Goal: Task Accomplishment & Management: Use online tool/utility

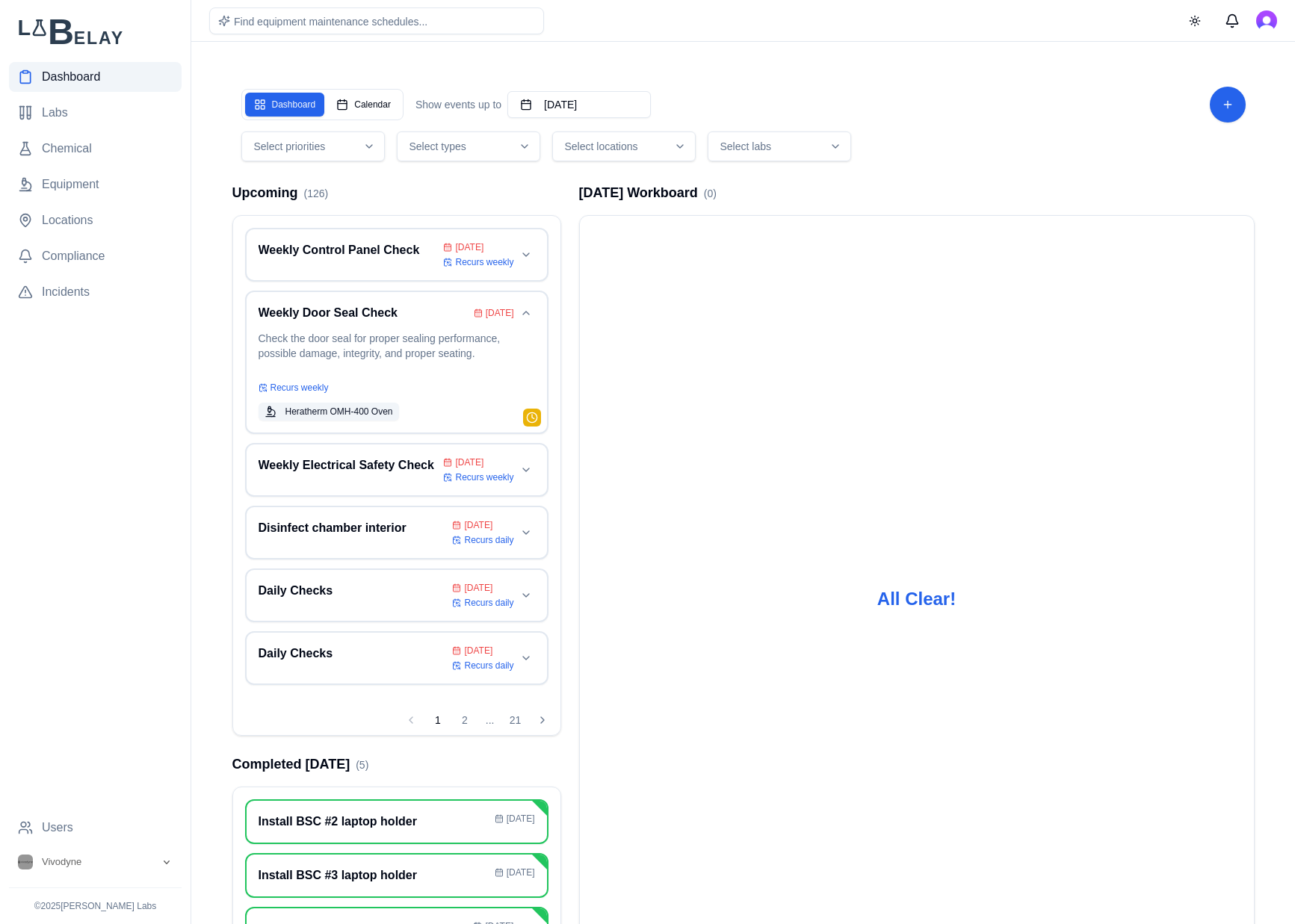
click at [85, 87] on link "Dashboard" at bounding box center [95, 77] width 173 height 30
click at [46, 111] on span "Labs" at bounding box center [55, 113] width 26 height 18
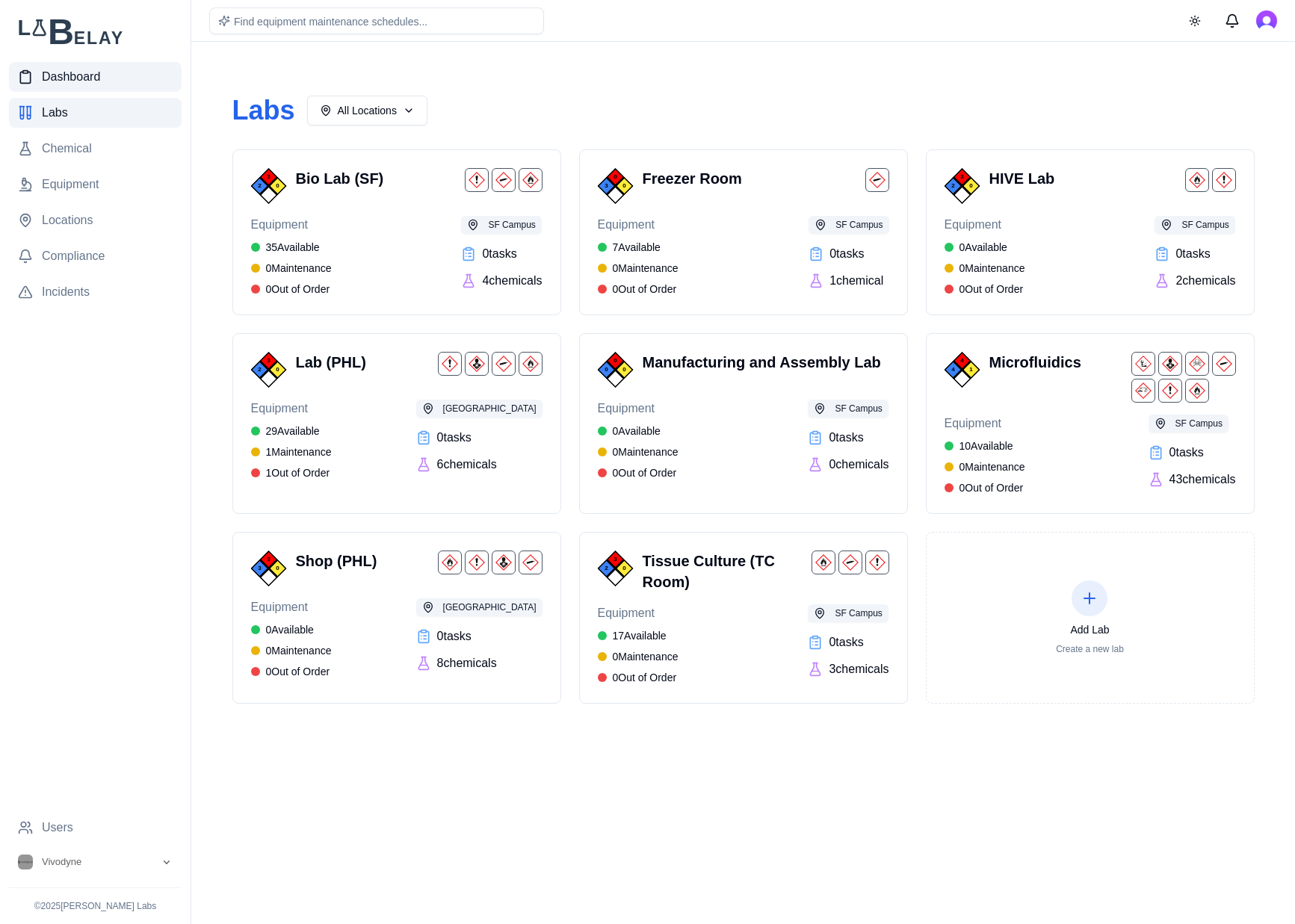
click at [83, 73] on span "Dashboard" at bounding box center [71, 77] width 58 height 18
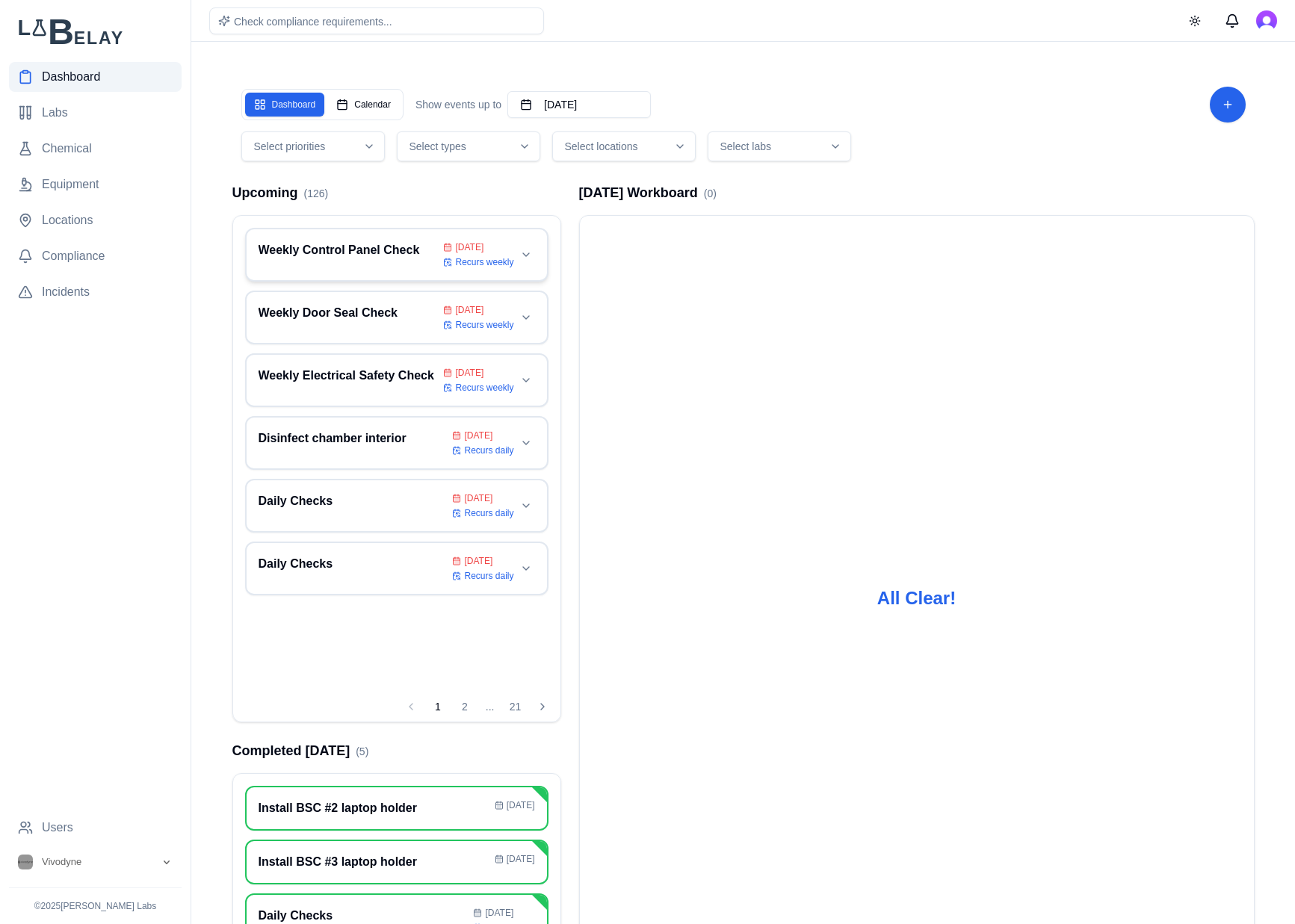
click at [388, 247] on h3 "Weekly Control Panel Check" at bounding box center [349, 251] width 180 height 18
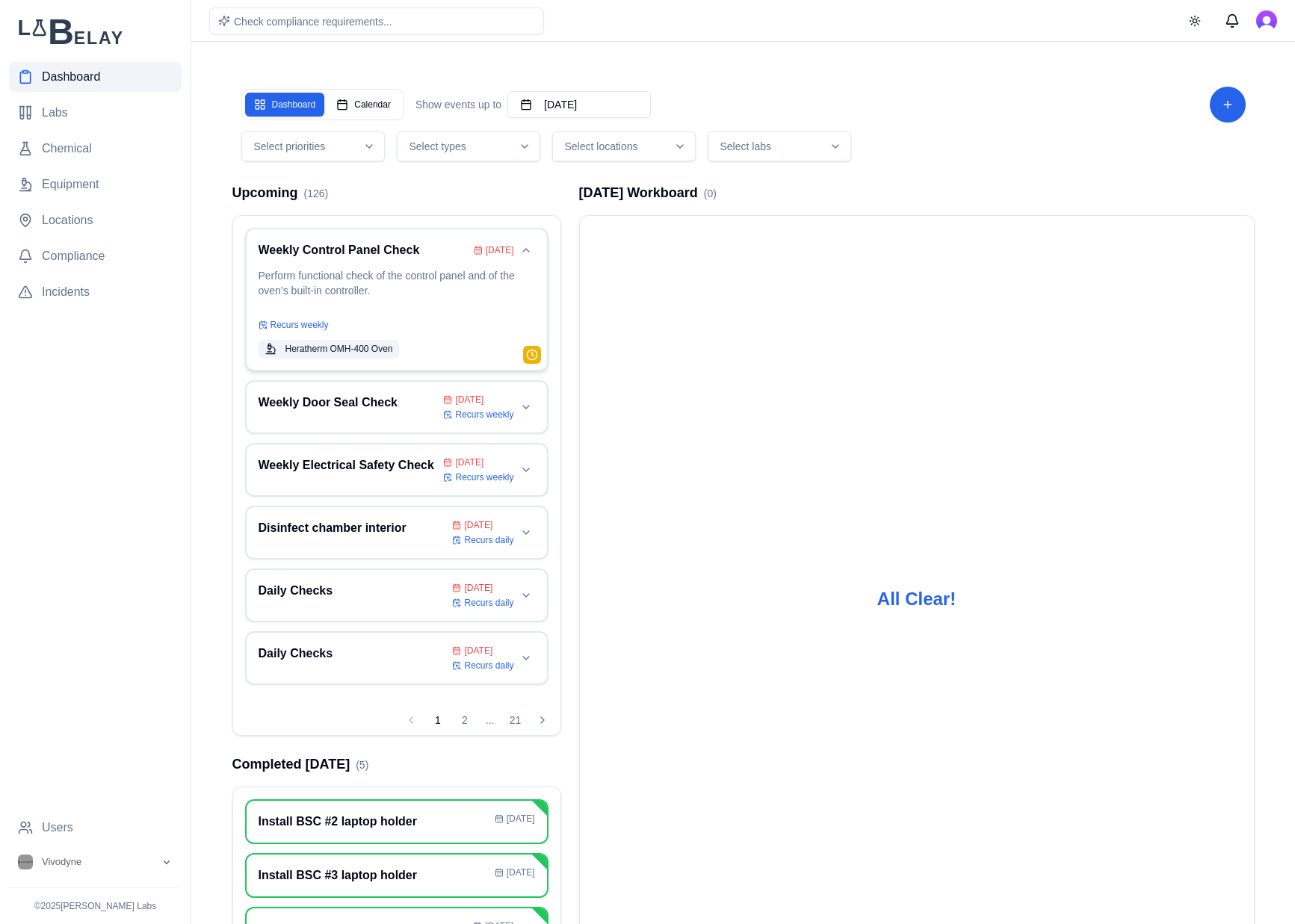
click at [395, 284] on p "Perform functional check of the control panel and of the oven’s built-in contro…" at bounding box center [397, 290] width 277 height 42
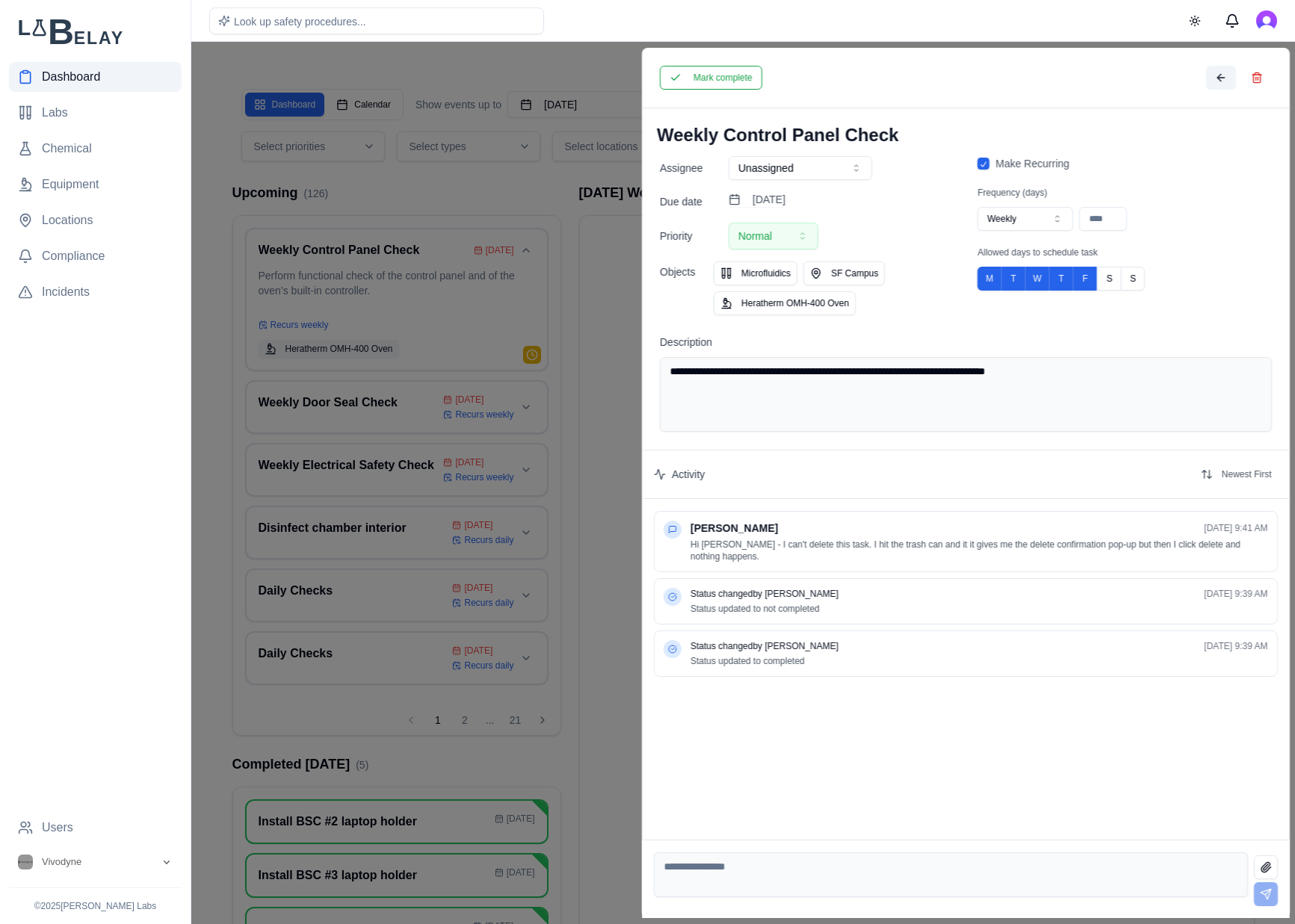
click at [1221, 81] on button at bounding box center [1220, 78] width 30 height 24
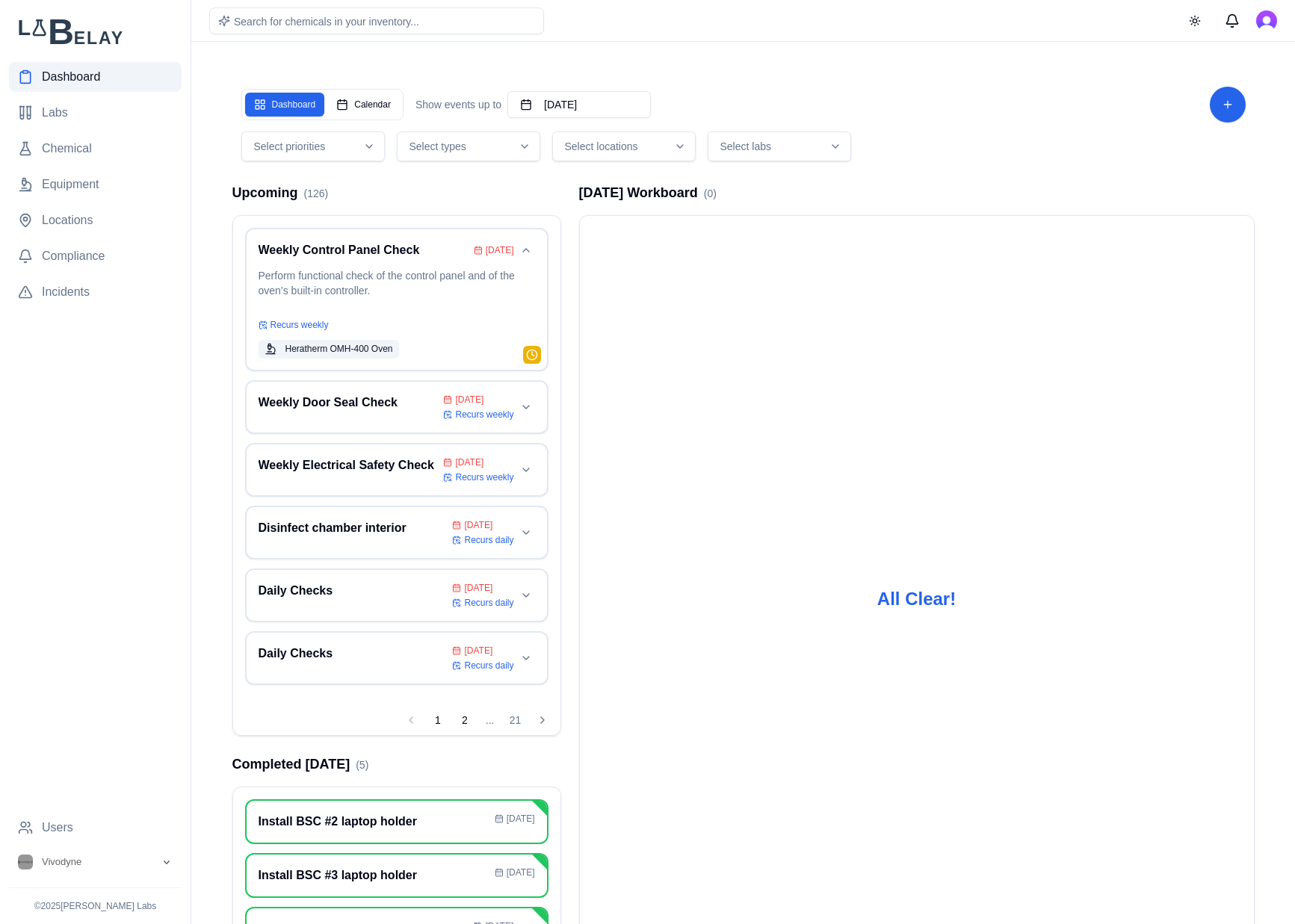
click at [466, 723] on button "2" at bounding box center [465, 720] width 24 height 24
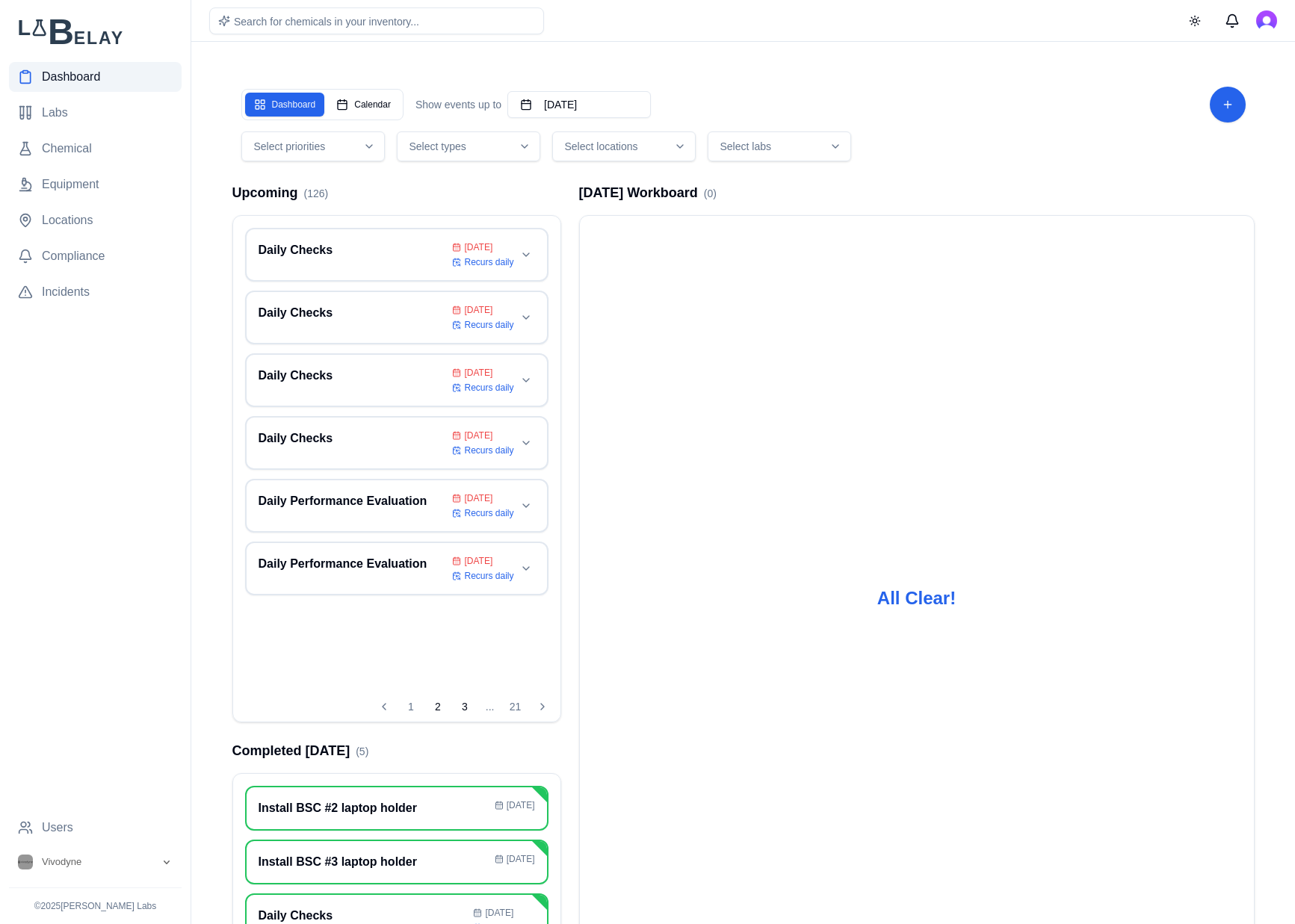
click at [469, 706] on button "3" at bounding box center [465, 707] width 24 height 24
click at [465, 704] on button "4" at bounding box center [465, 707] width 24 height 24
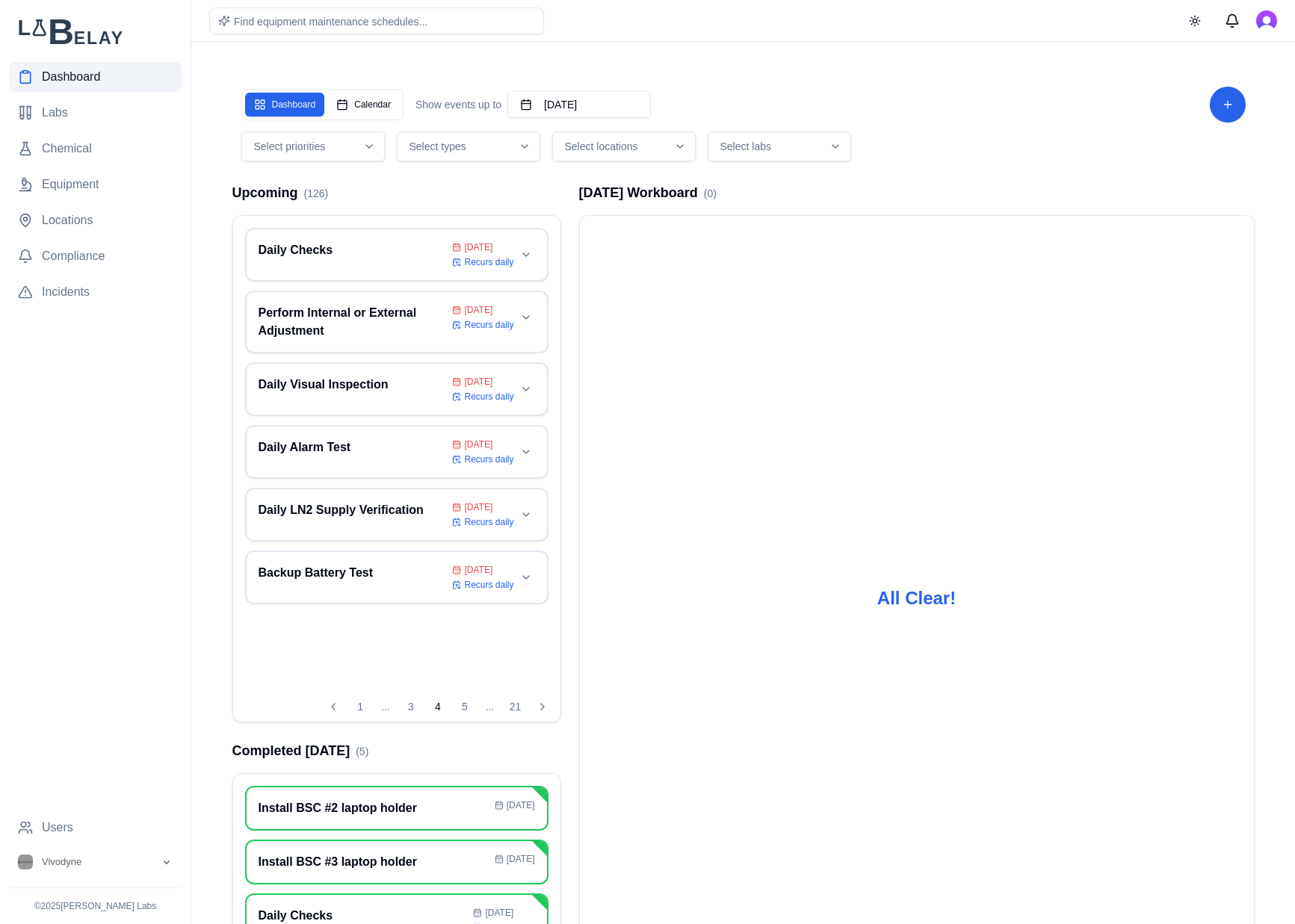
click at [465, 704] on button "5" at bounding box center [465, 707] width 24 height 24
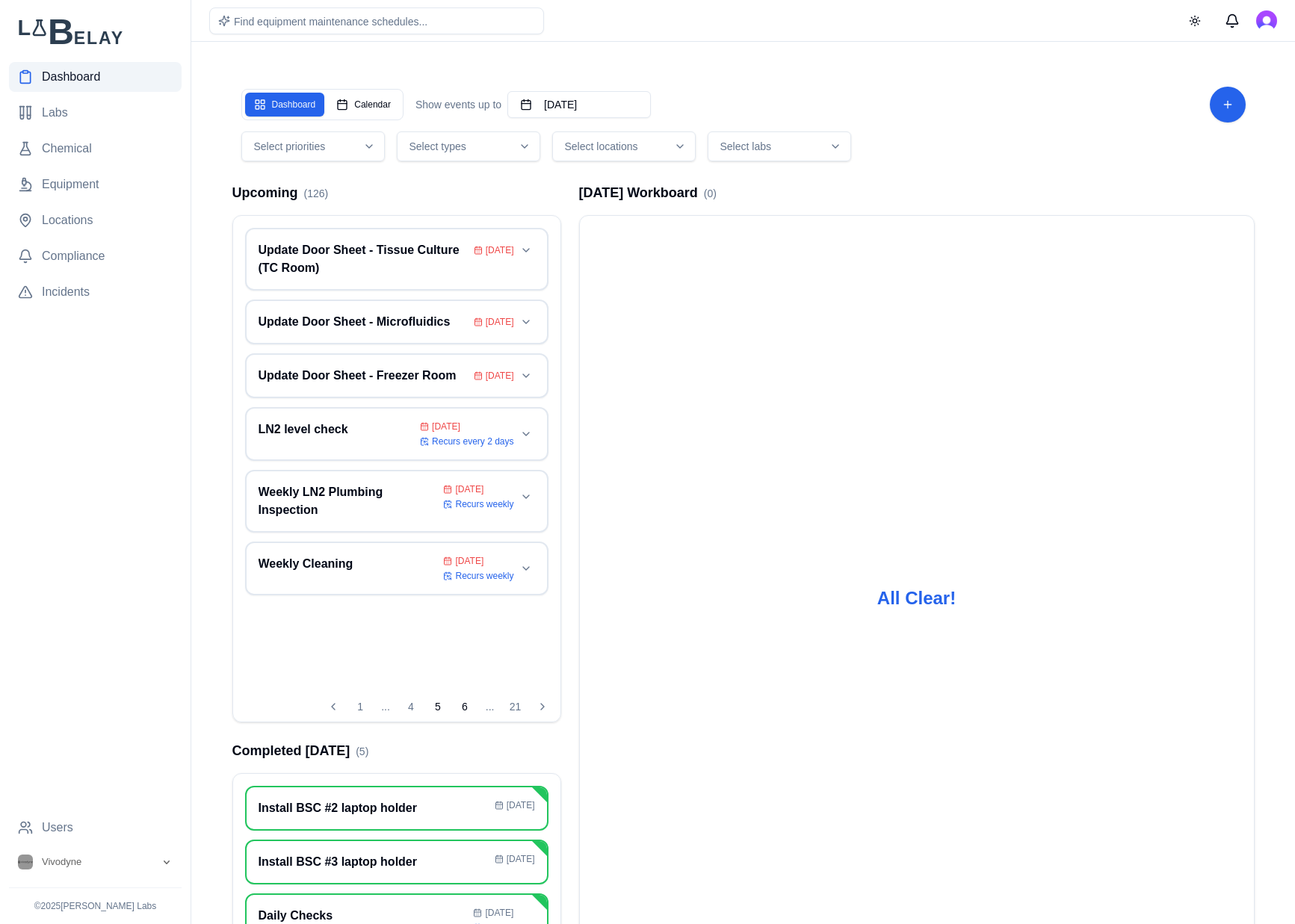
click at [465, 704] on button "6" at bounding box center [465, 707] width 24 height 24
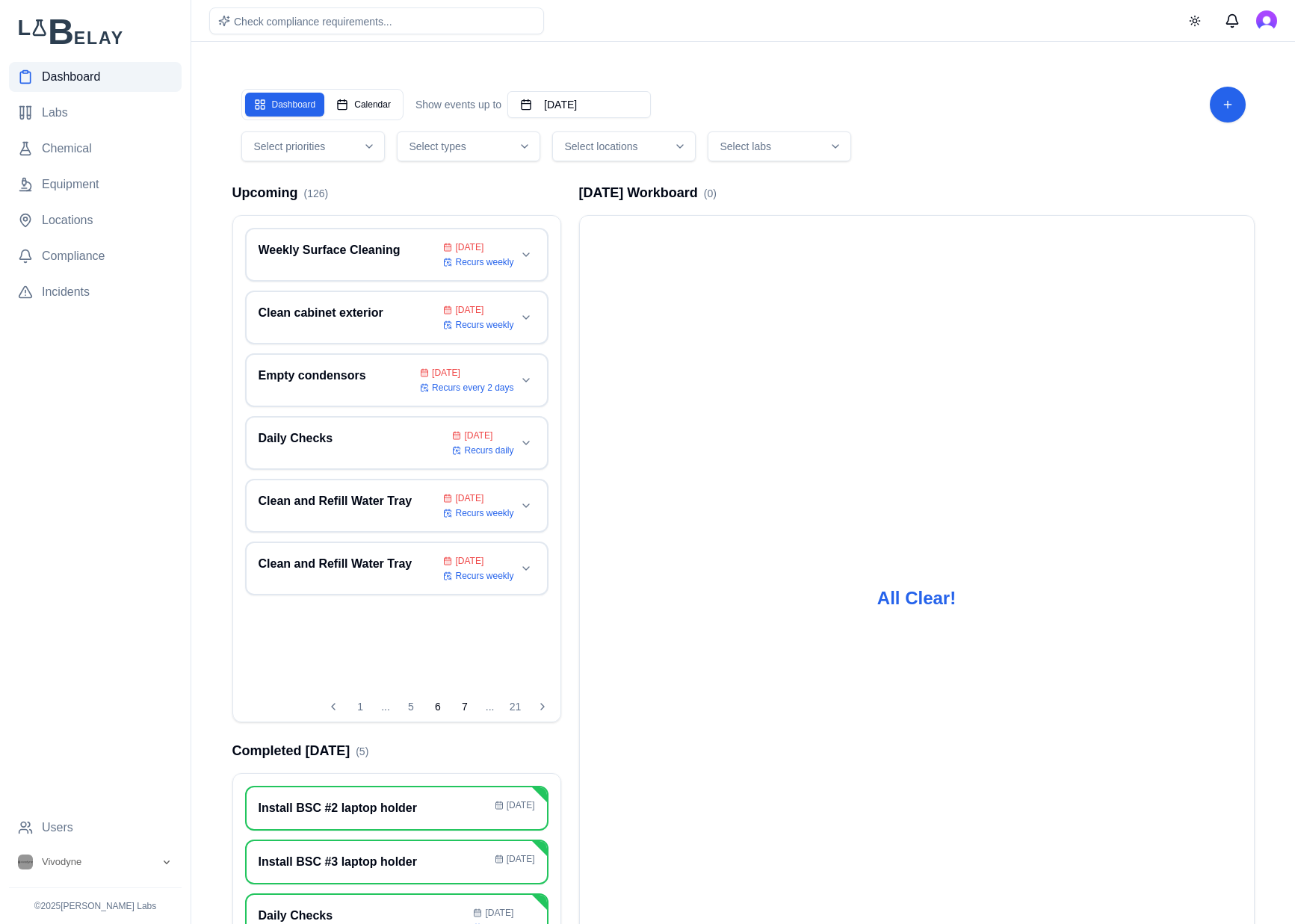
click at [465, 704] on button "7" at bounding box center [465, 707] width 24 height 24
click at [464, 704] on button "8" at bounding box center [465, 707] width 24 height 24
click at [464, 704] on button "9" at bounding box center [465, 707] width 24 height 24
click at [464, 704] on button "10" at bounding box center [465, 707] width 24 height 24
click at [464, 704] on button "11" at bounding box center [465, 707] width 24 height 24
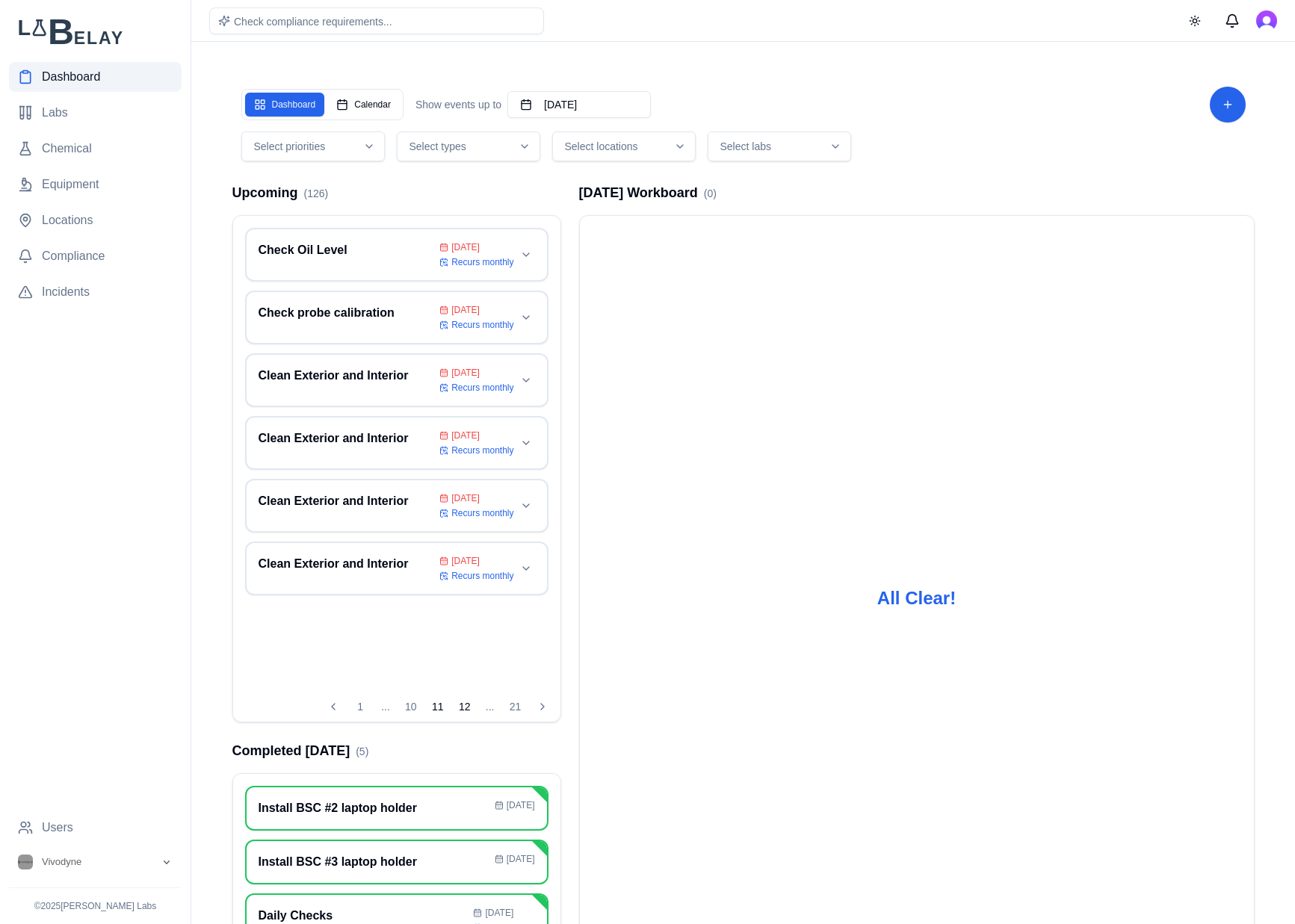
click at [464, 704] on button "12" at bounding box center [465, 707] width 24 height 24
click at [464, 704] on button "13" at bounding box center [465, 707] width 24 height 24
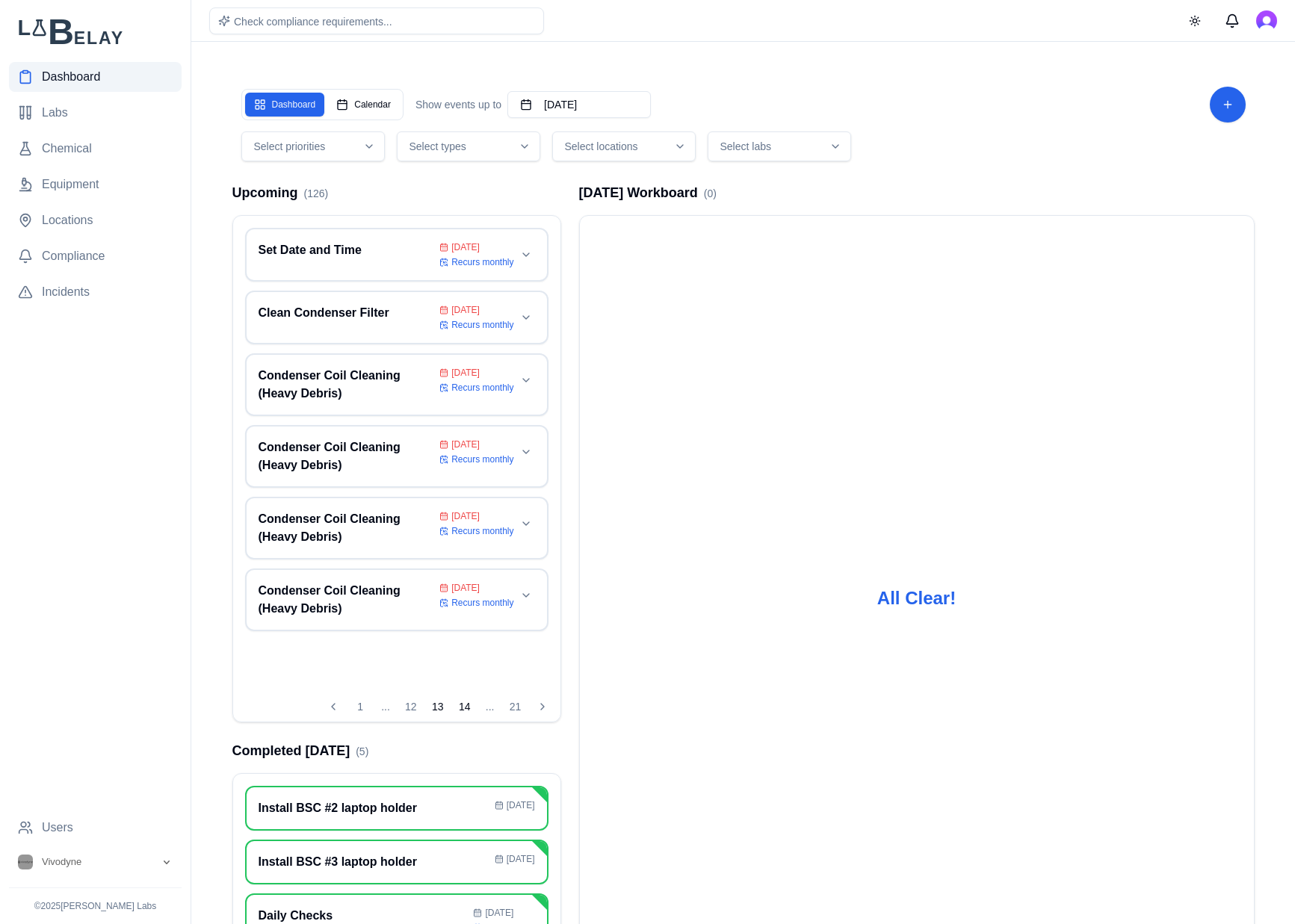
click at [464, 704] on button "14" at bounding box center [465, 707] width 24 height 24
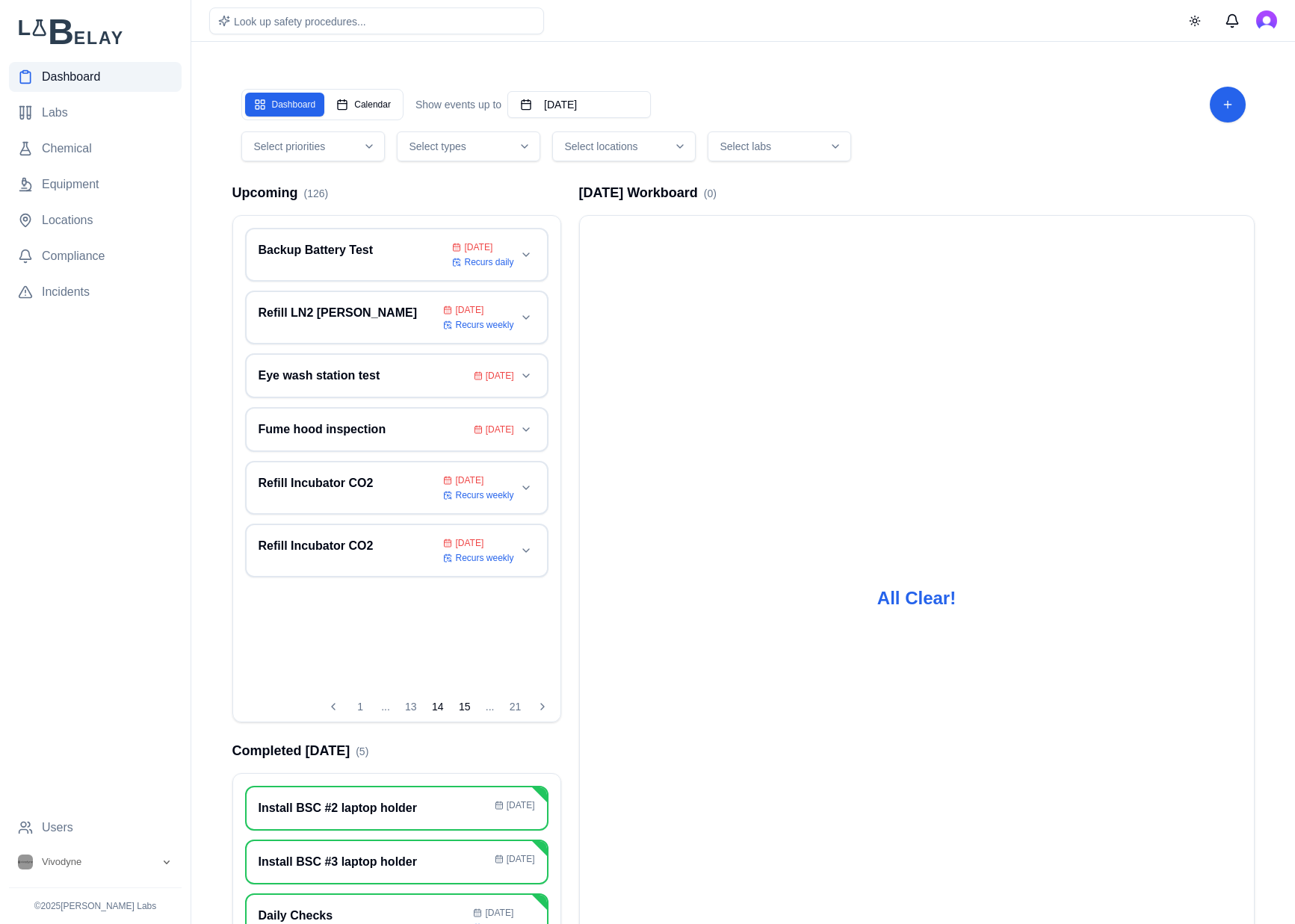
click at [464, 704] on button "15" at bounding box center [465, 707] width 24 height 24
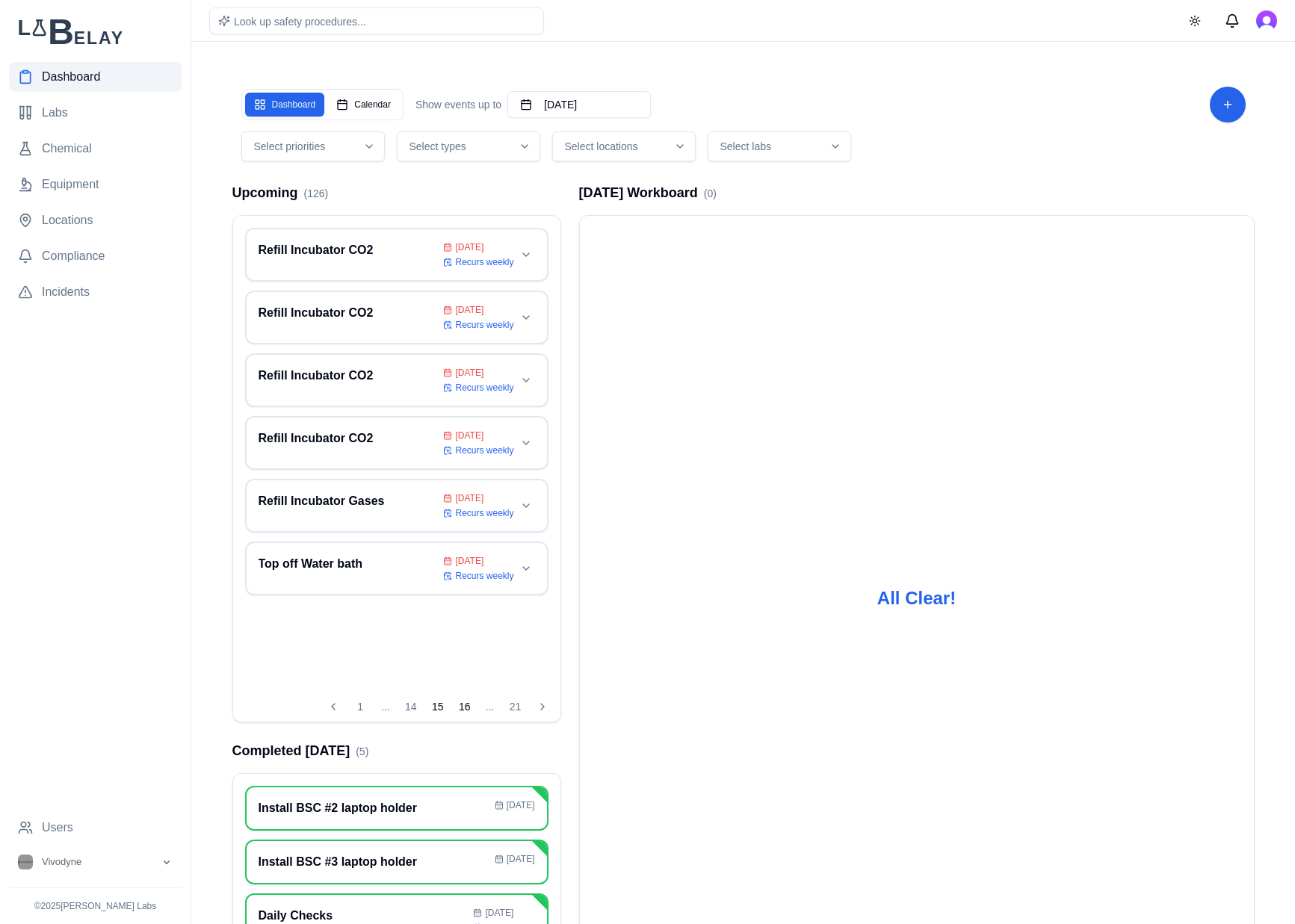
click at [464, 704] on button "16" at bounding box center [465, 707] width 24 height 24
click at [464, 704] on button "17" at bounding box center [465, 707] width 24 height 24
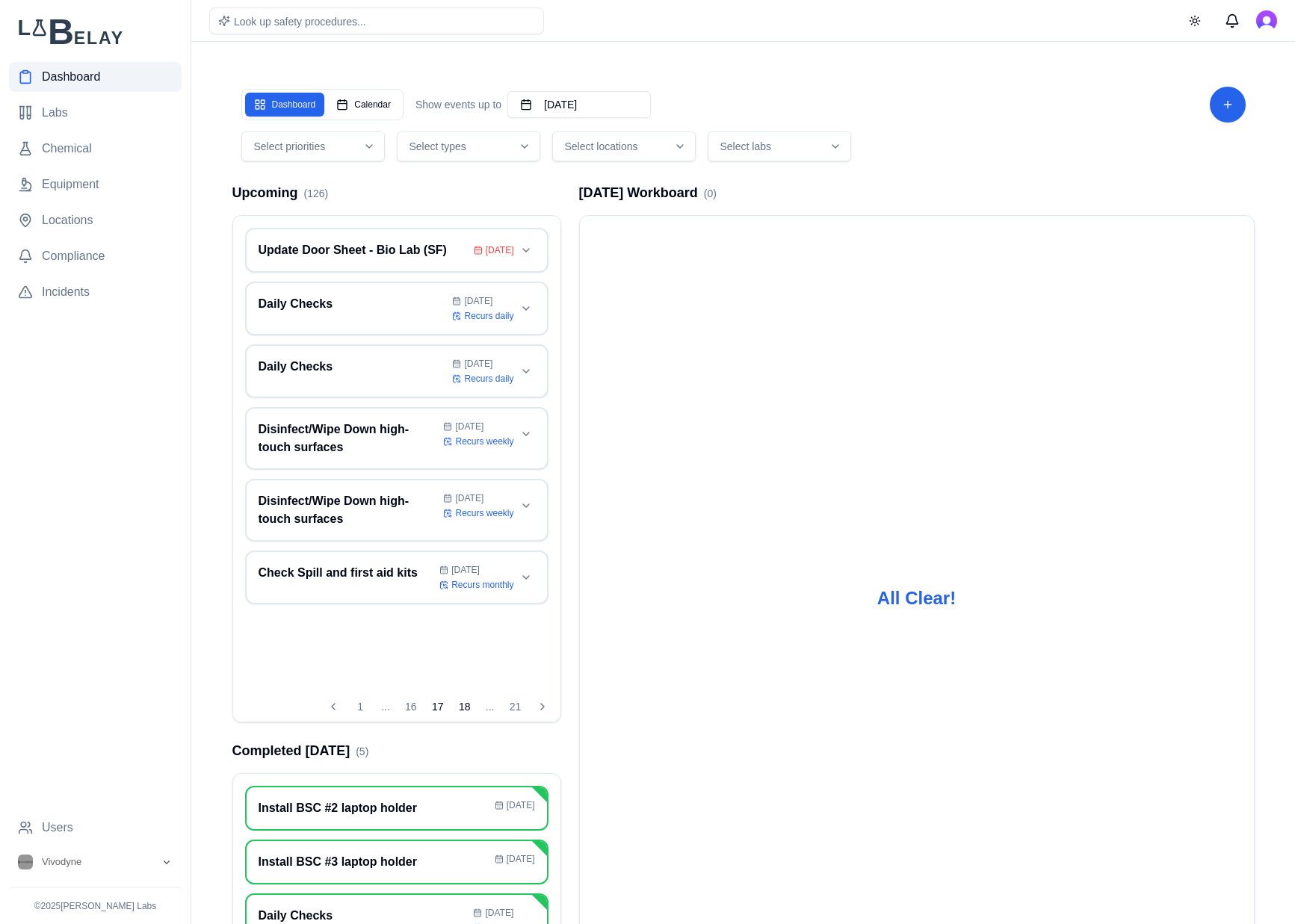
click at [464, 704] on button "18" at bounding box center [465, 707] width 24 height 24
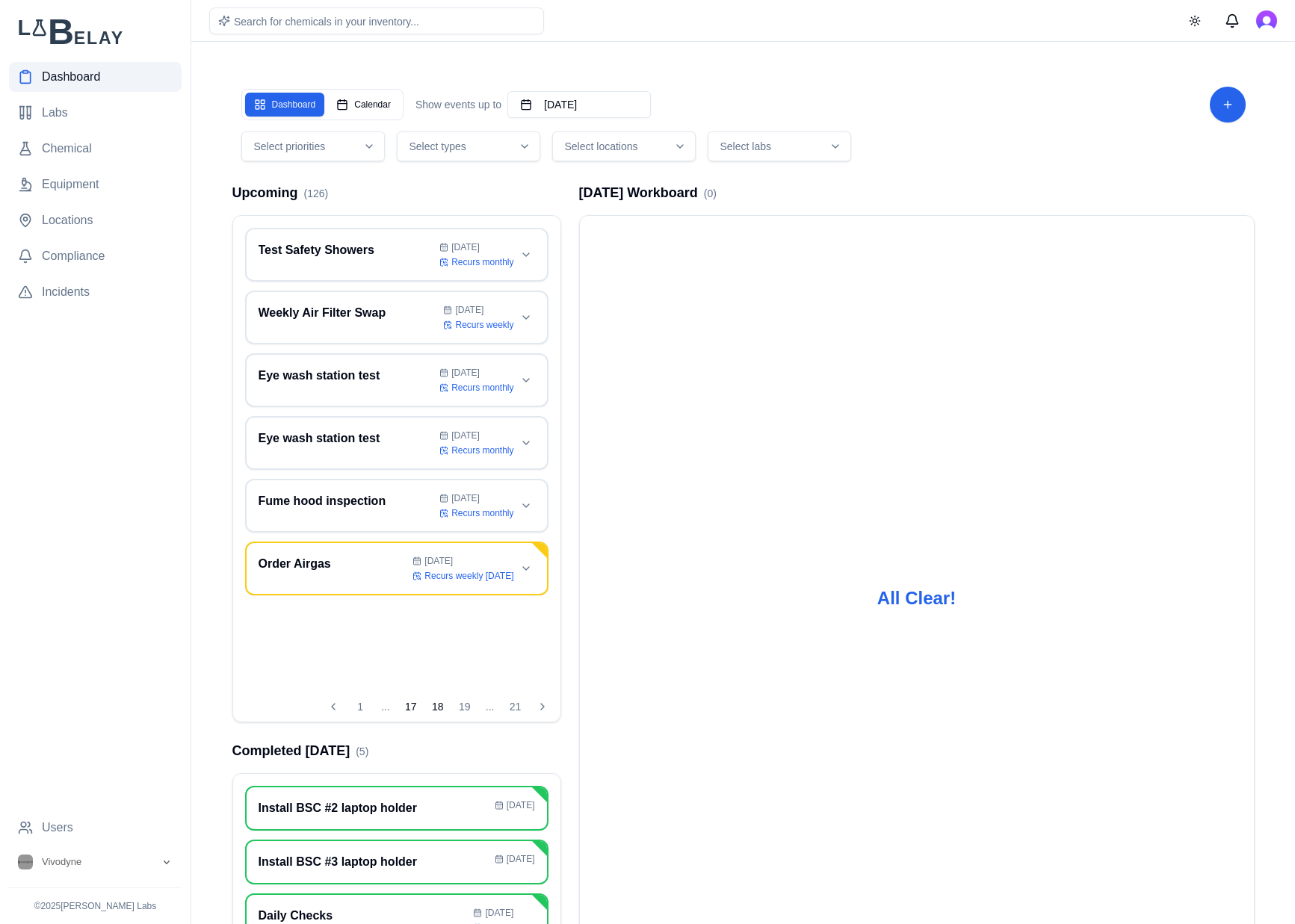
click at [414, 707] on button "17" at bounding box center [411, 707] width 24 height 24
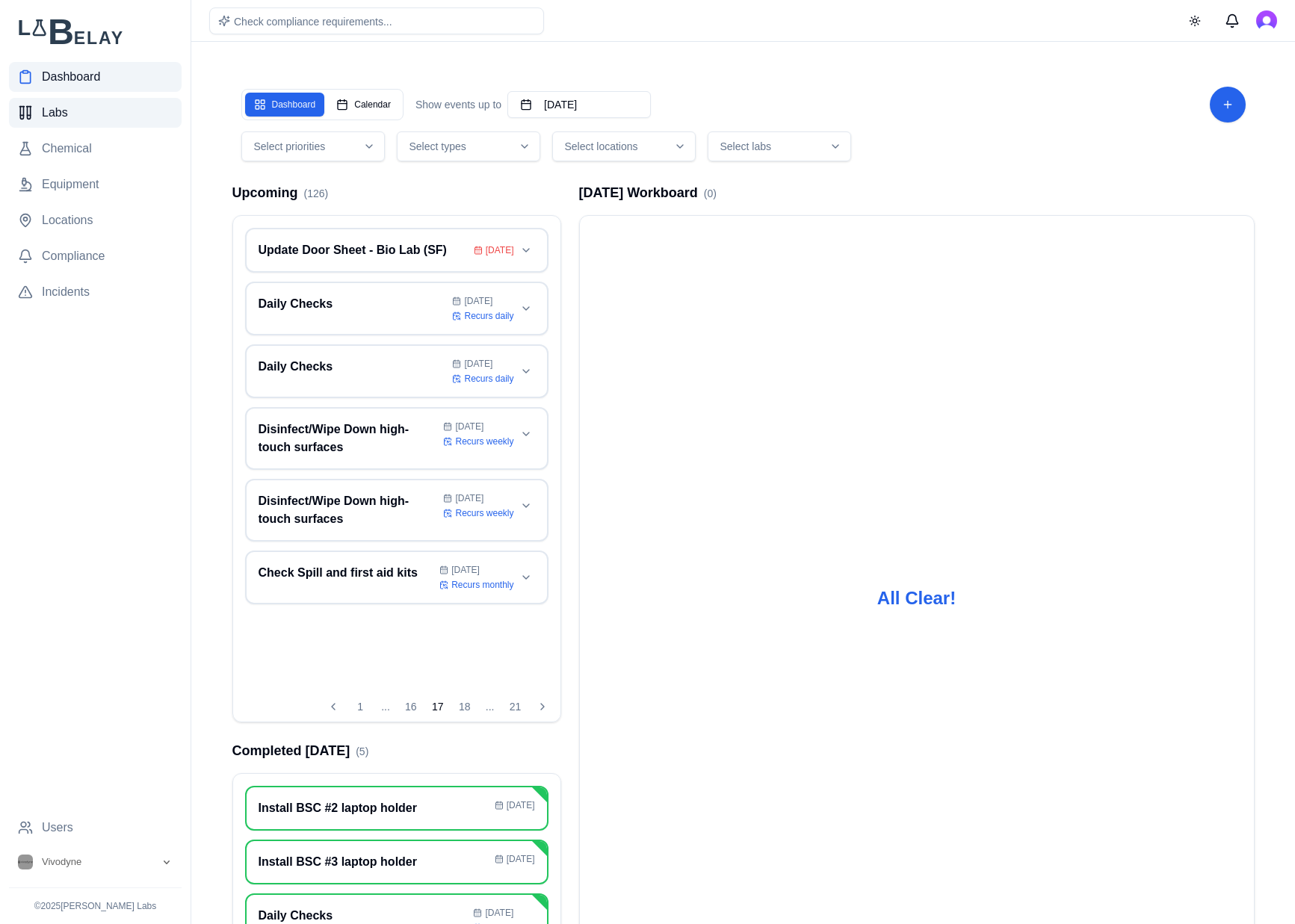
click at [78, 117] on link "Labs" at bounding box center [95, 113] width 173 height 30
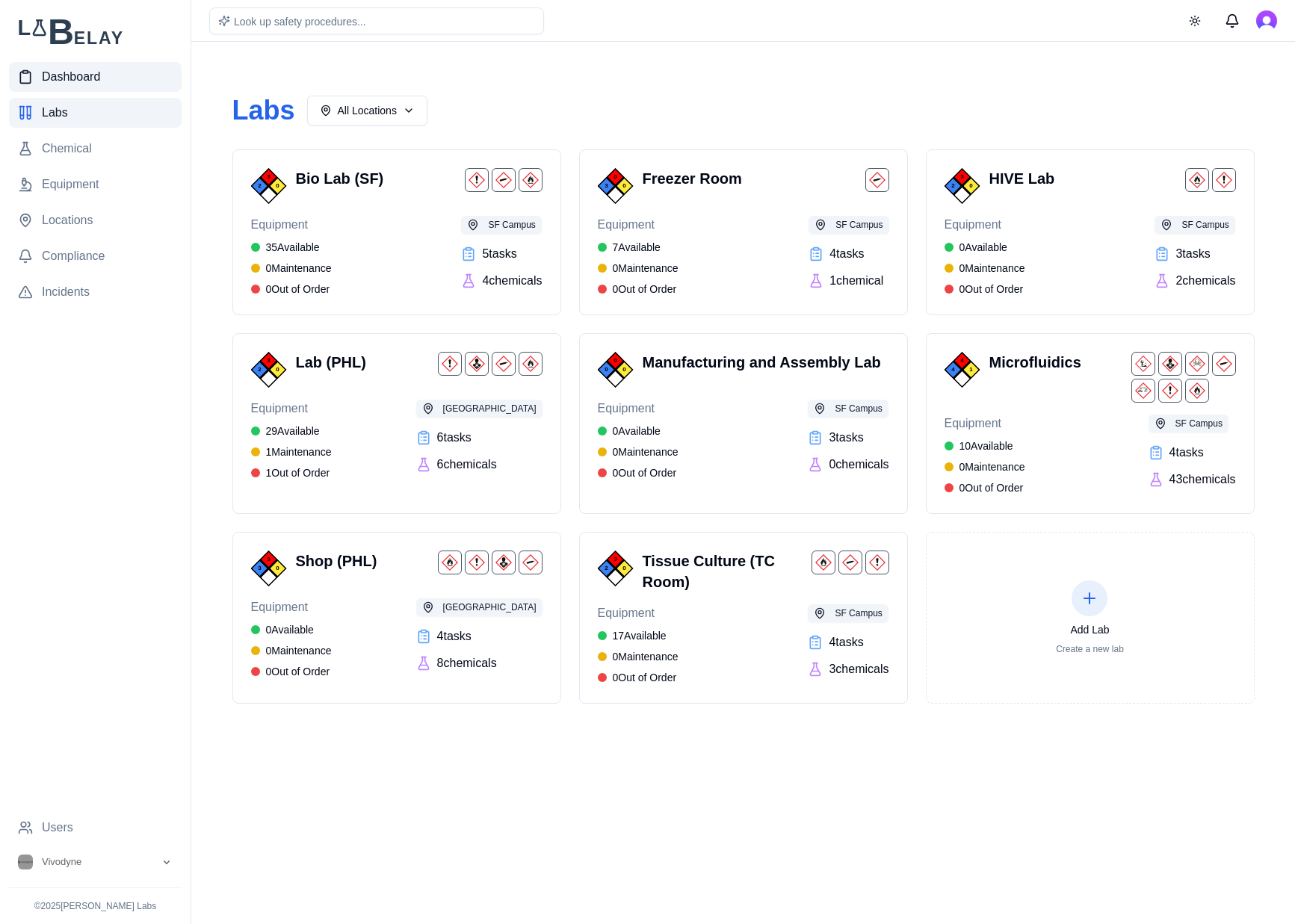
click at [105, 67] on link "Dashboard" at bounding box center [95, 77] width 173 height 30
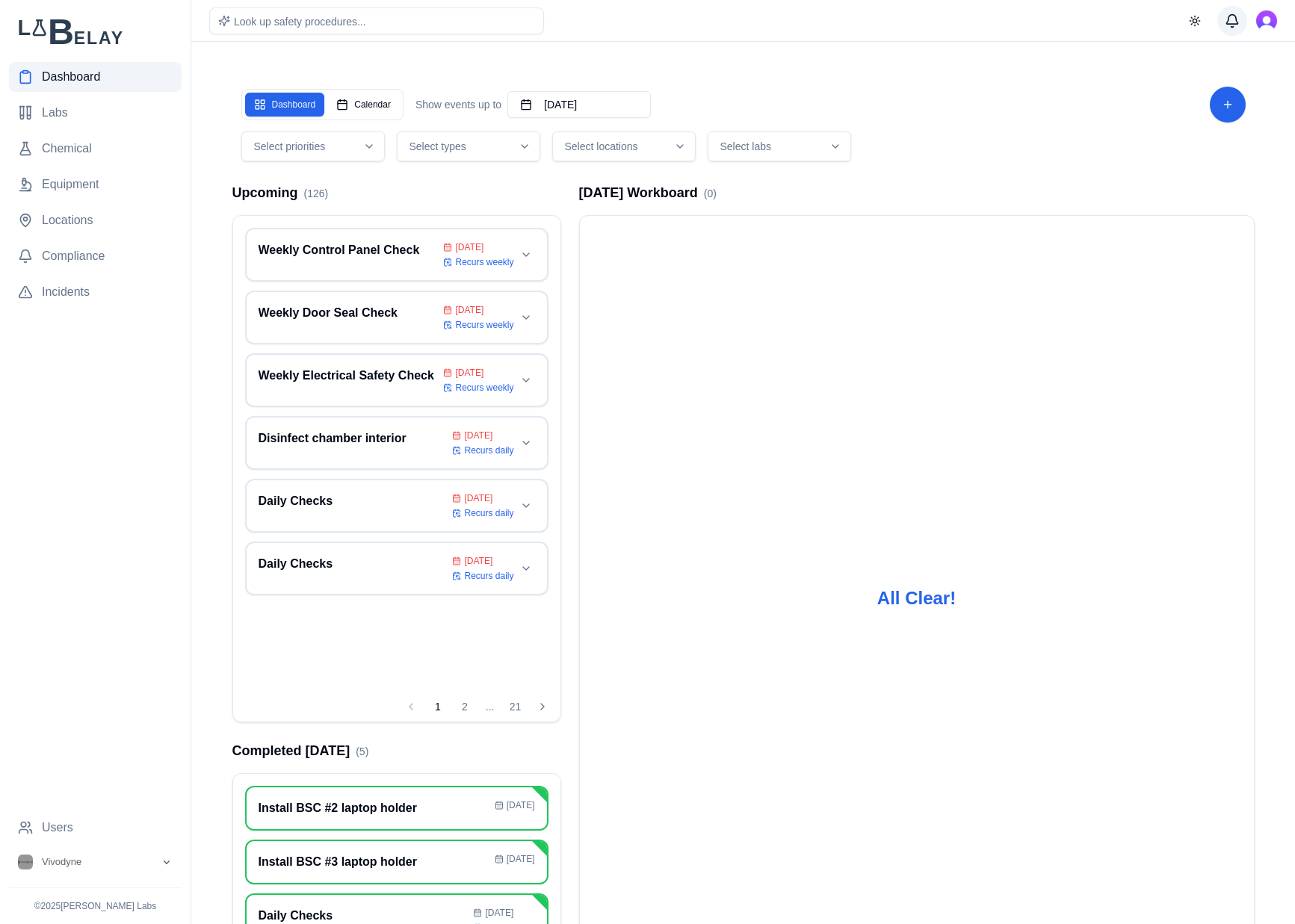
click at [1239, 24] on button "Messages" at bounding box center [1232, 21] width 30 height 30
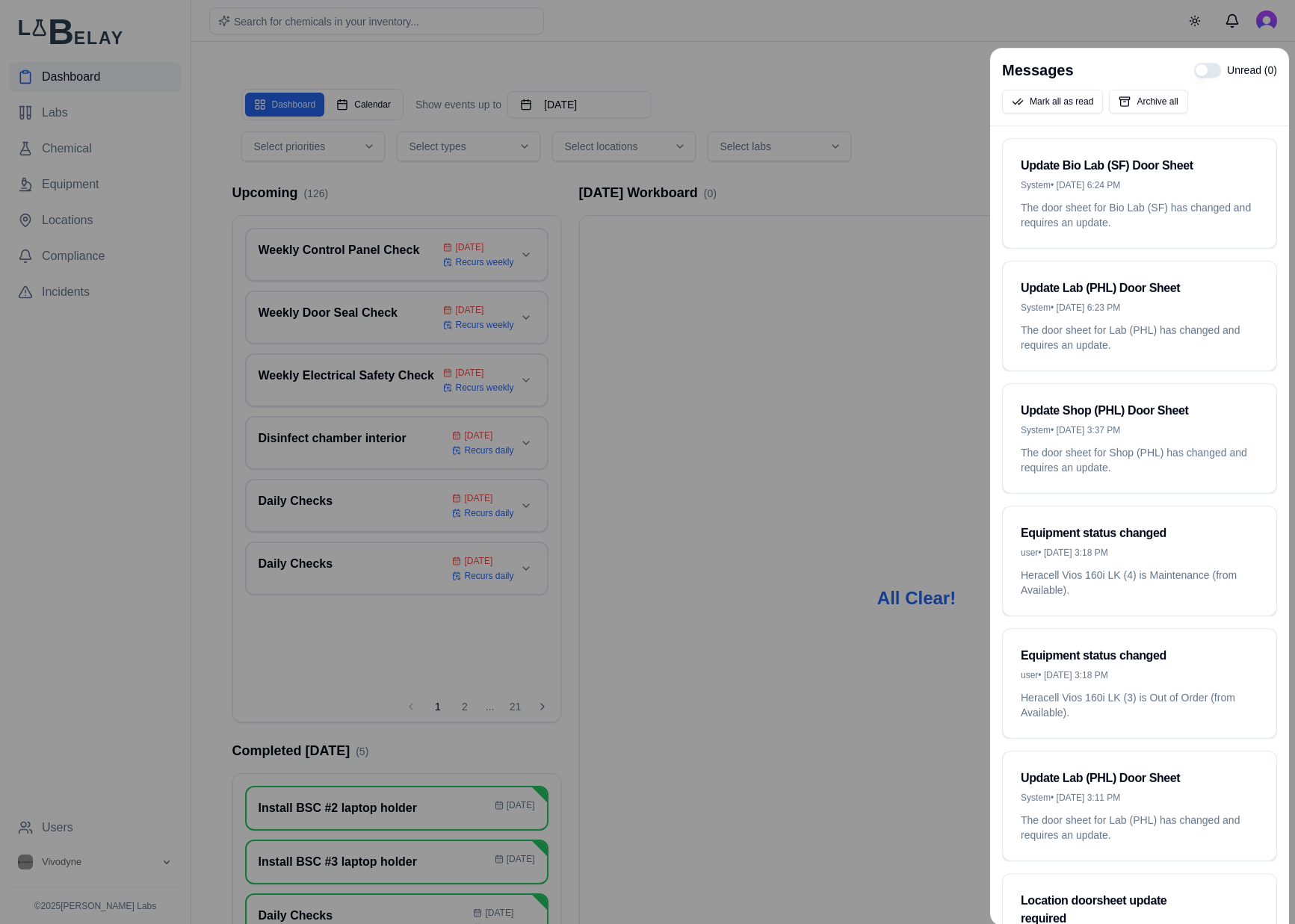
click at [880, 91] on div at bounding box center [647, 462] width 1295 height 924
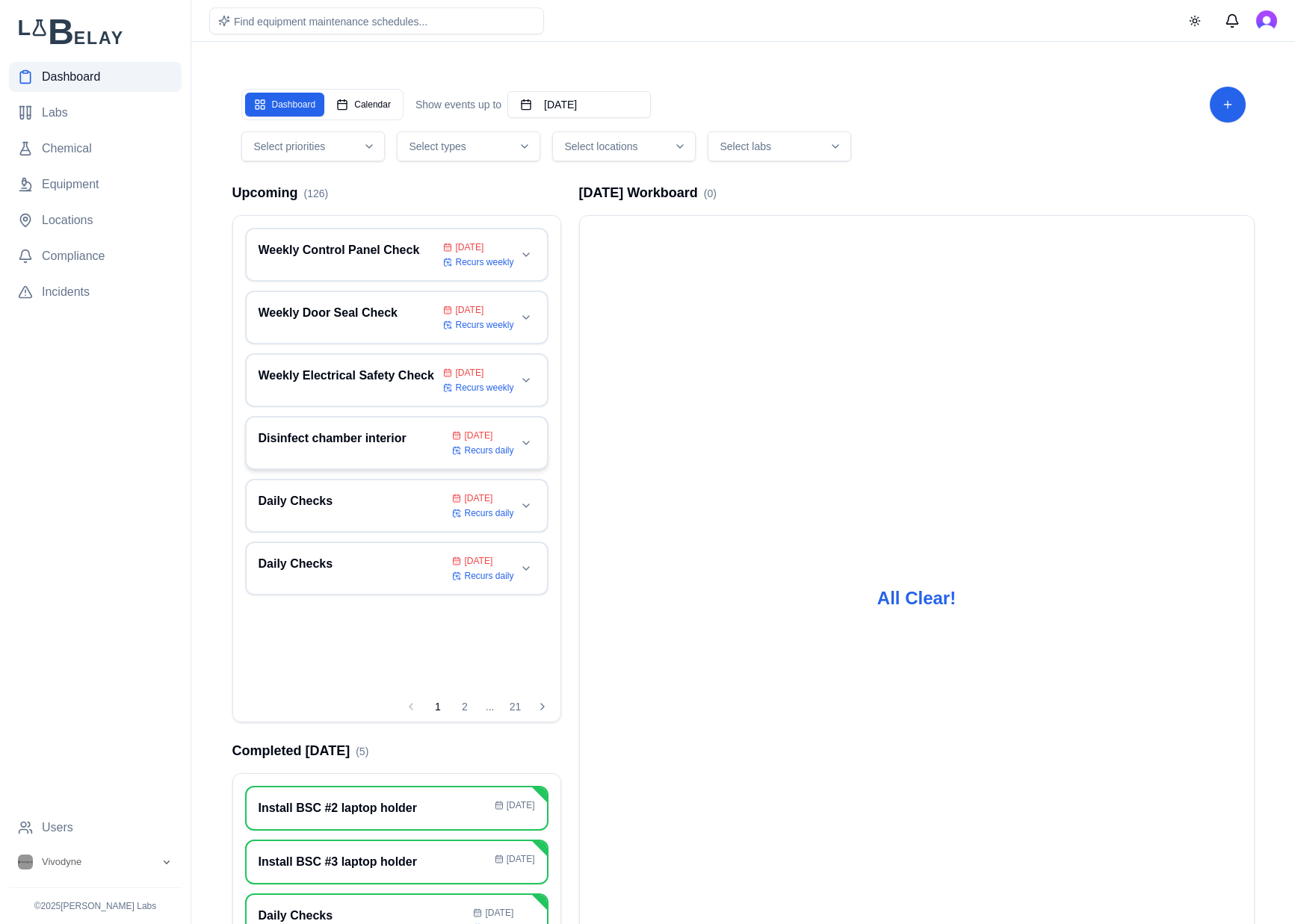
click at [399, 426] on div "Disinfect chamber interior [DATE] Recurs daily" at bounding box center [397, 443] width 303 height 54
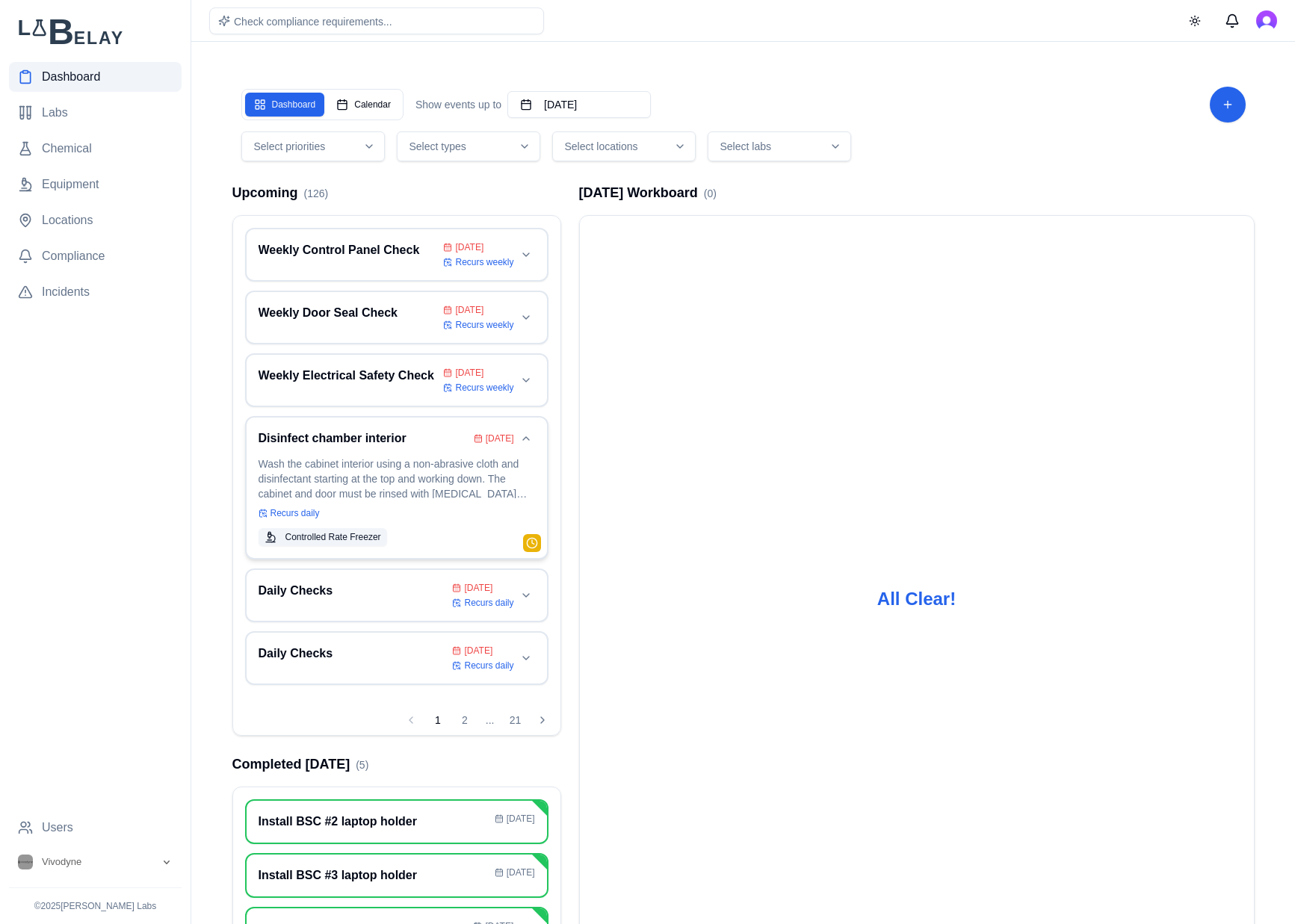
click at [447, 486] on p "Wash the cabinet interior using a non-abrasive cloth and disinfectant starting …" at bounding box center [397, 477] width 277 height 42
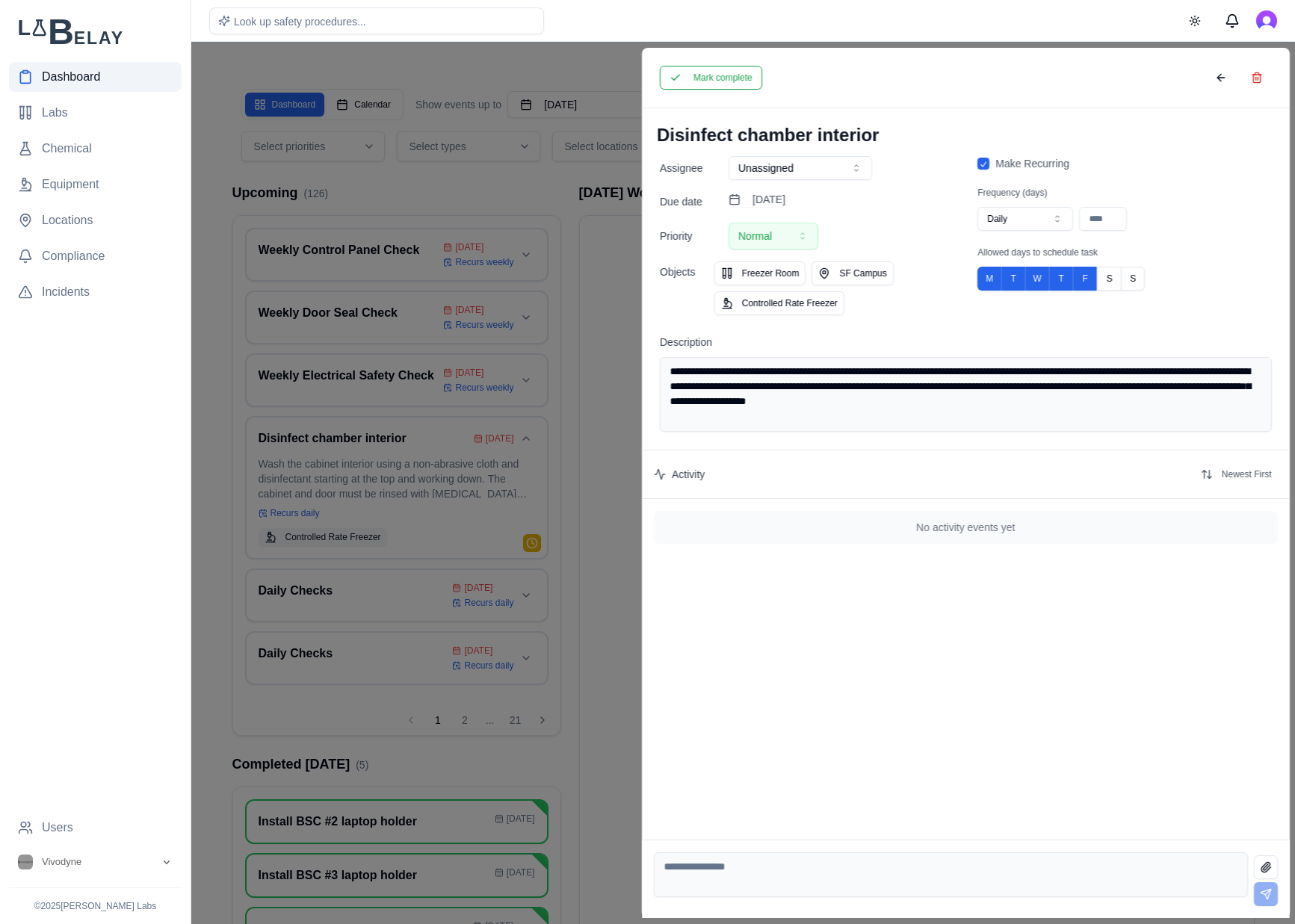
click at [1018, 213] on button "Daily" at bounding box center [1025, 219] width 96 height 24
type input "**"
click at [861, 87] on button "Save" at bounding box center [872, 78] width 38 height 24
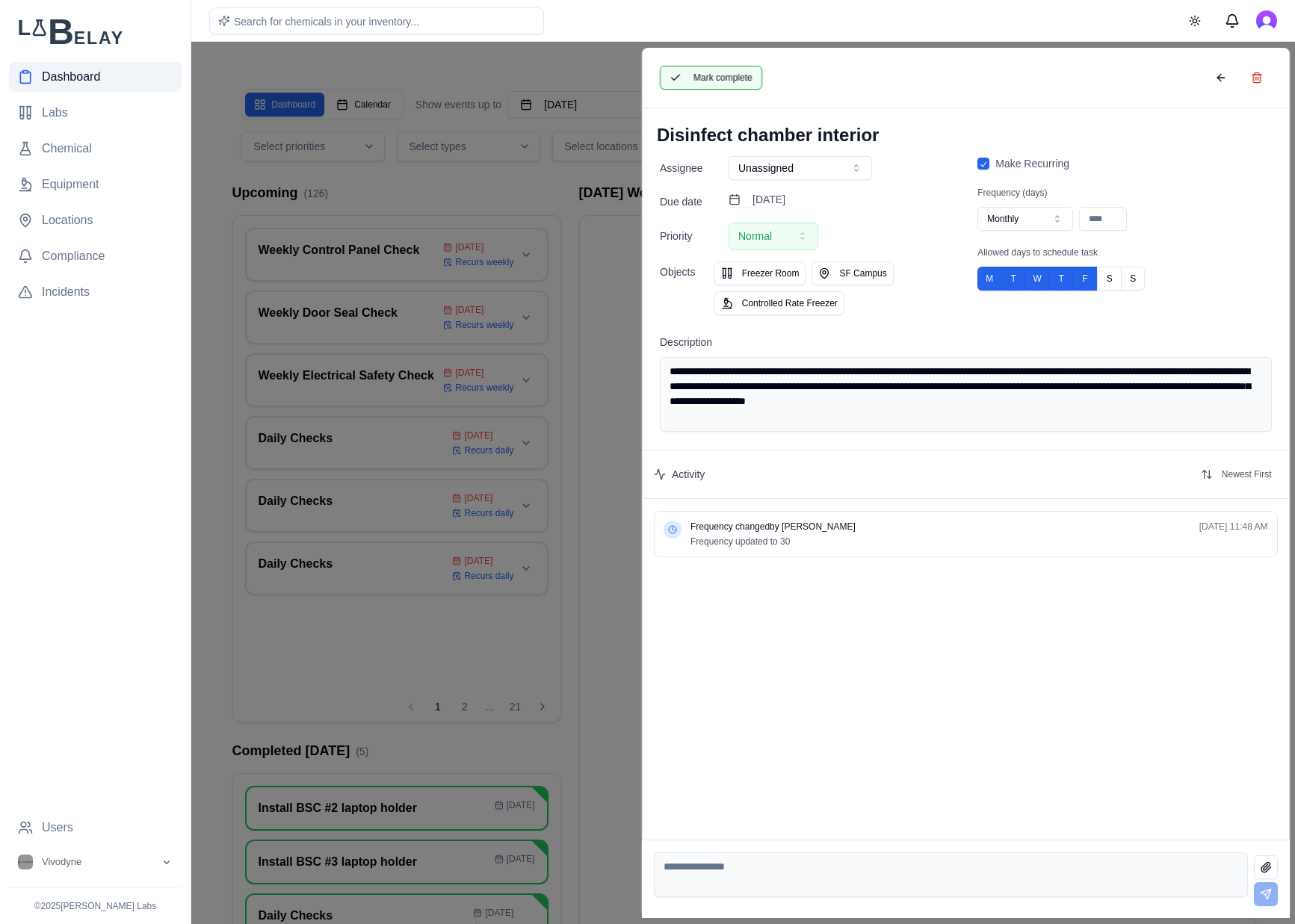
click at [702, 82] on button "Mark complete" at bounding box center [711, 78] width 102 height 24
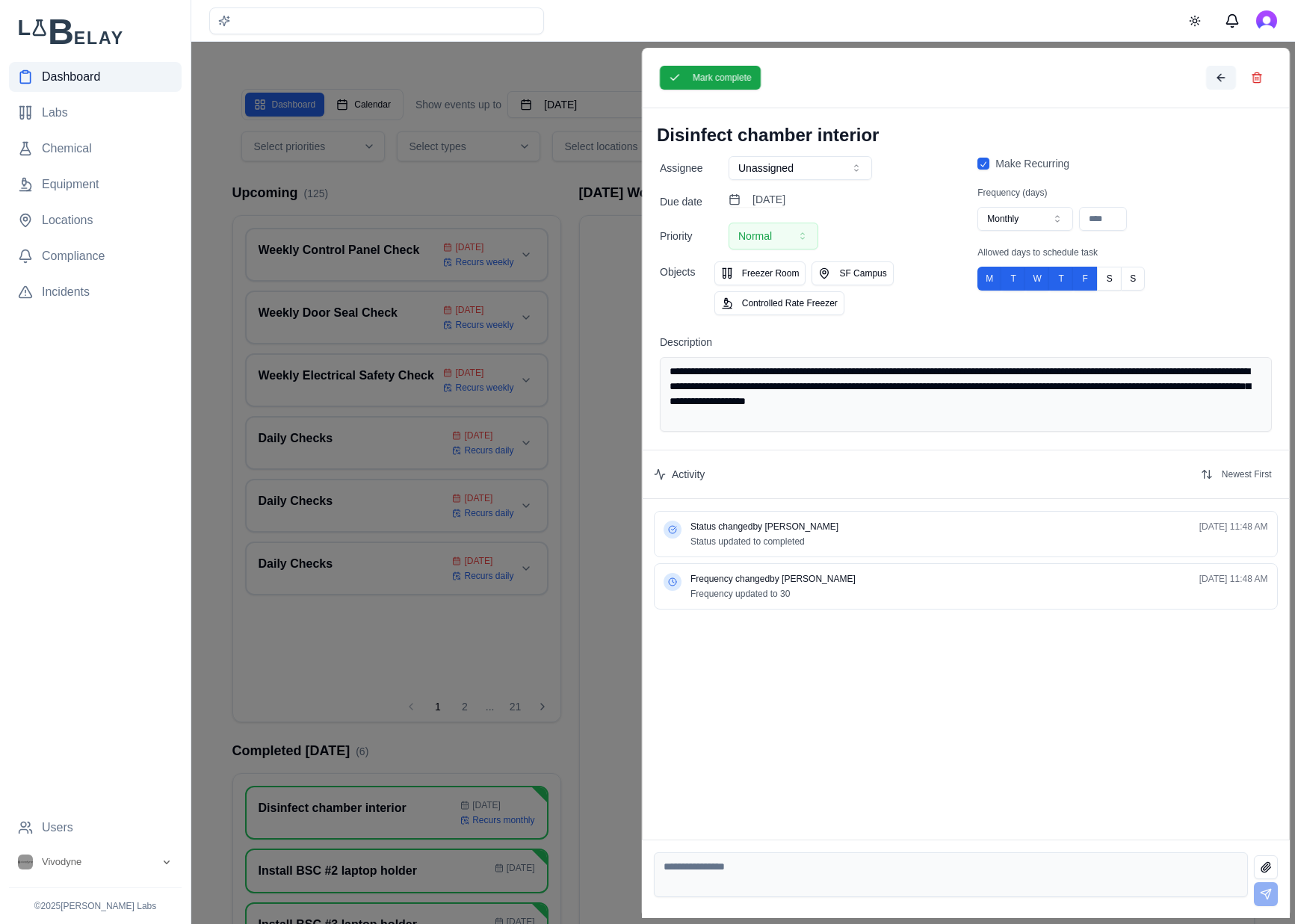
click at [1223, 79] on button at bounding box center [1220, 78] width 30 height 24
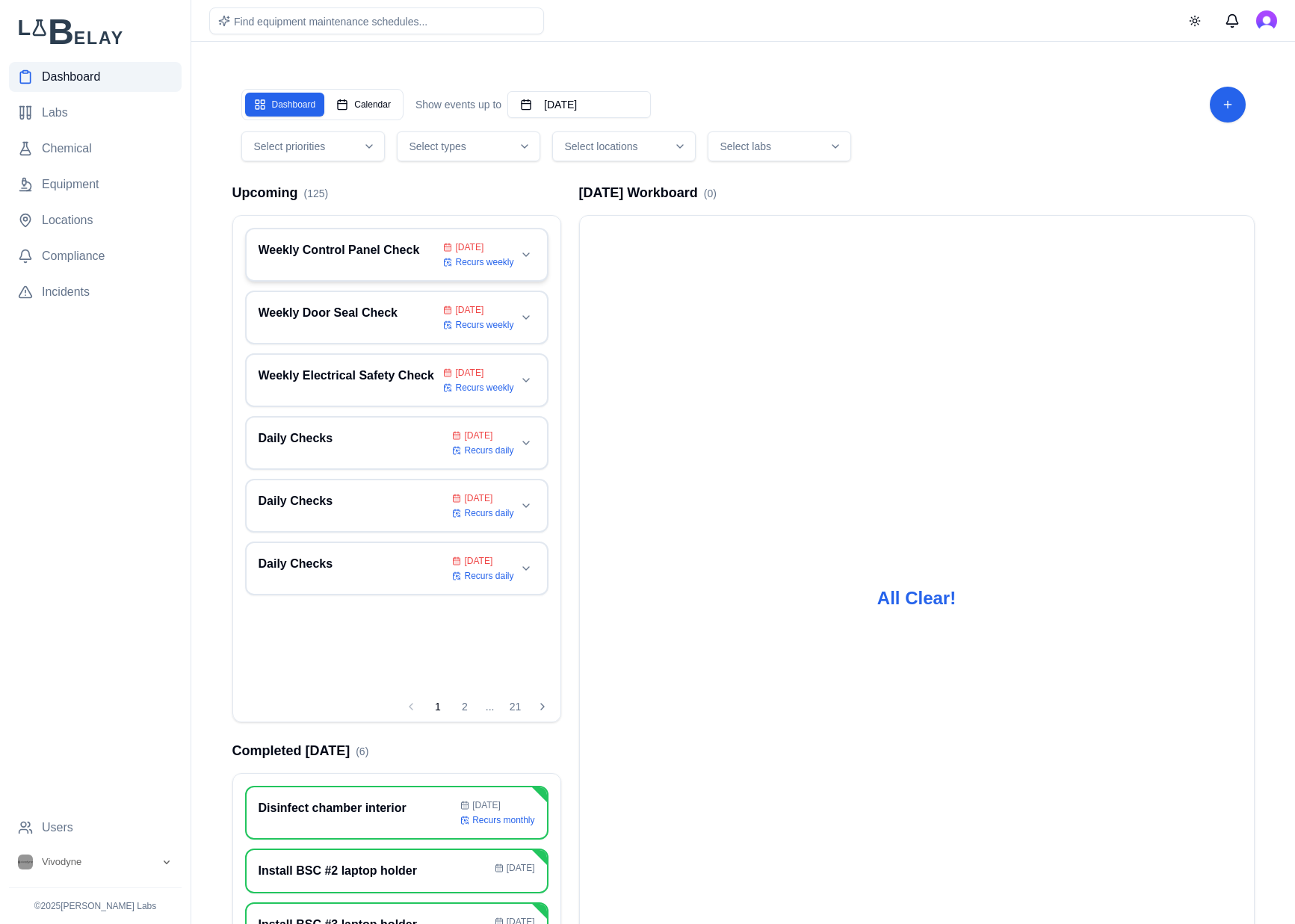
click at [385, 257] on h3 "Weekly Control Panel Check" at bounding box center [349, 251] width 180 height 18
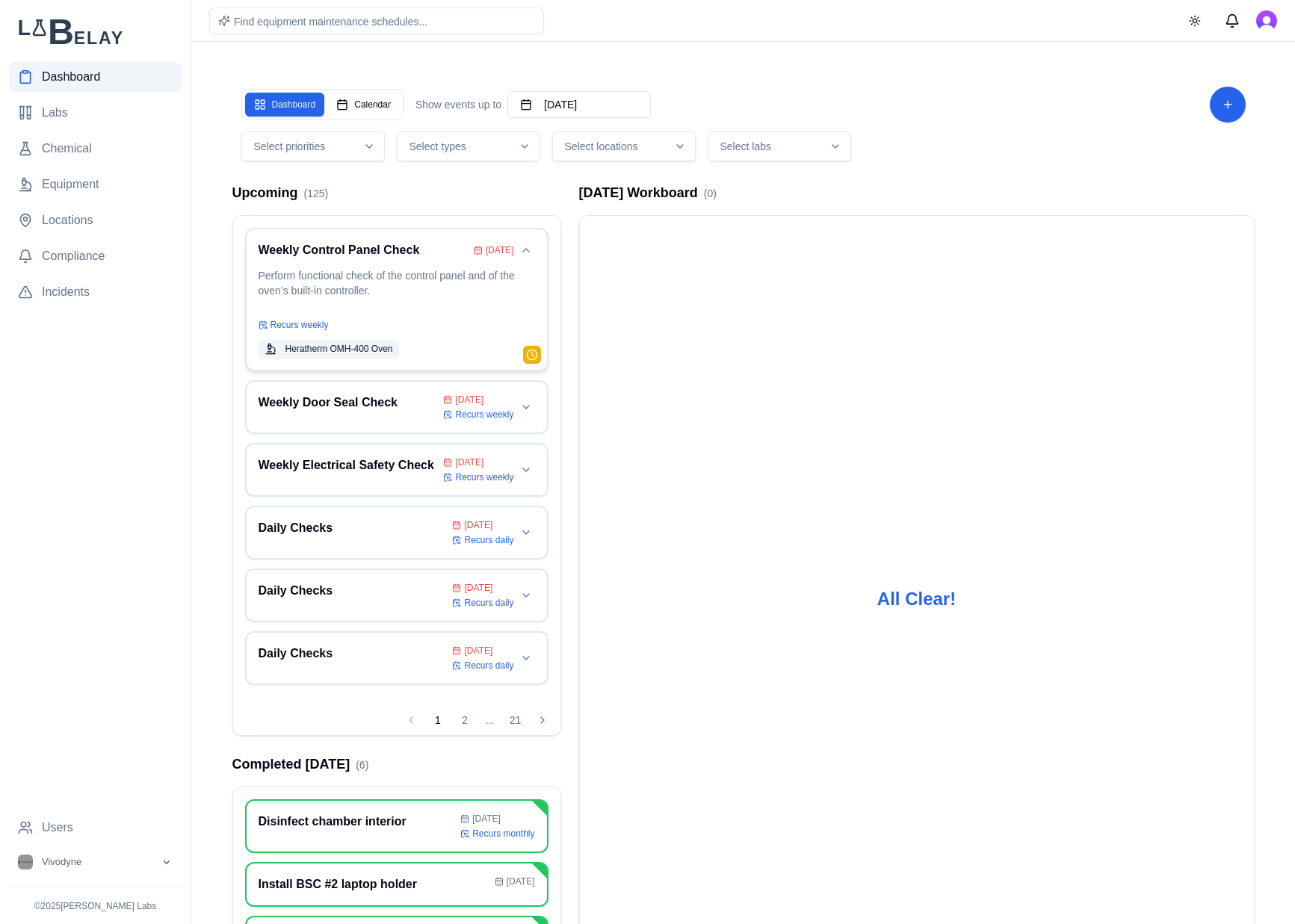
click at [371, 302] on p "Perform functional check of the control panel and of the oven’s built-in contro…" at bounding box center [397, 290] width 277 height 42
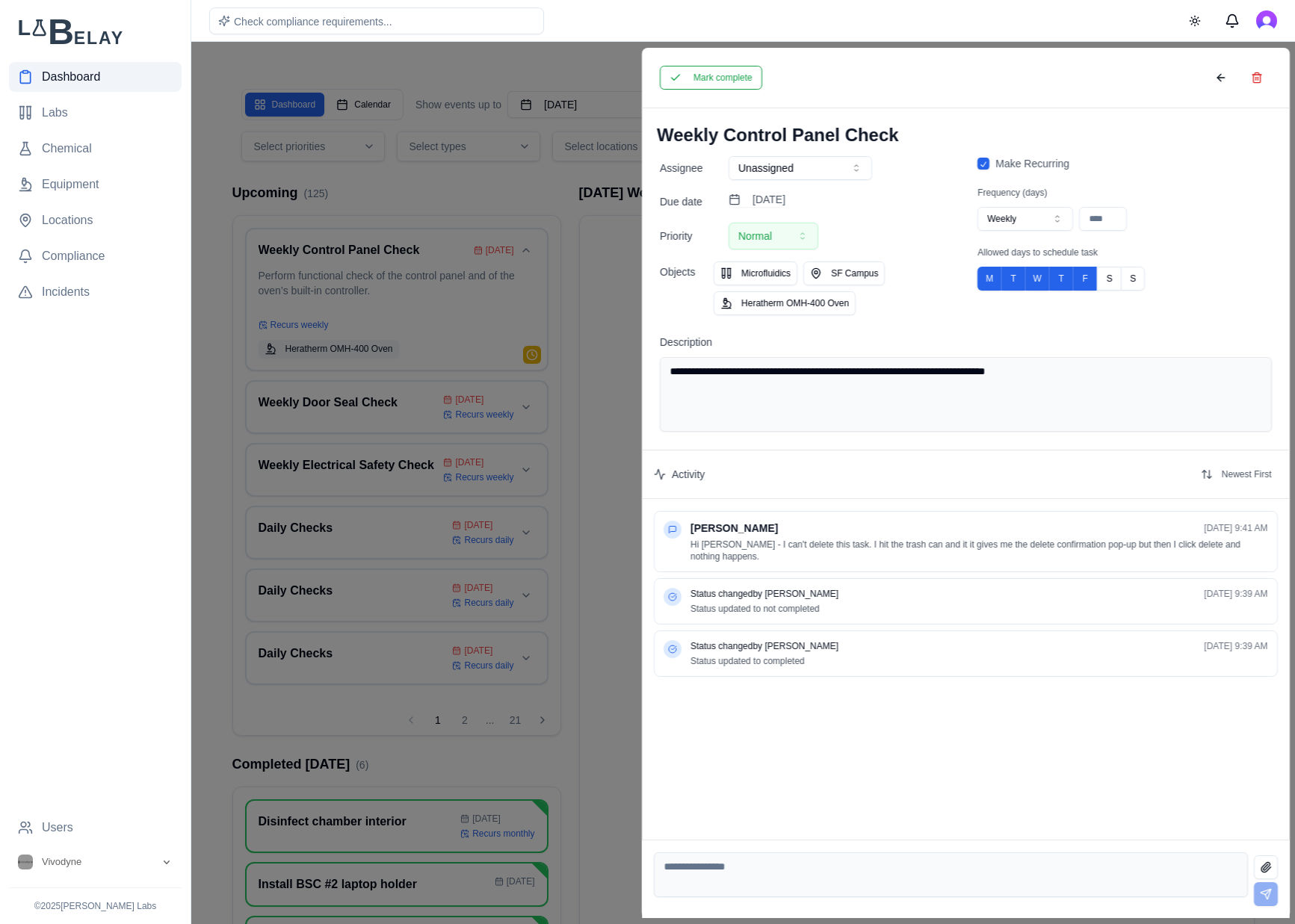
click at [1024, 212] on button "Weekly" at bounding box center [1025, 219] width 96 height 24
type input "***"
click at [881, 81] on button "Save" at bounding box center [872, 78] width 38 height 24
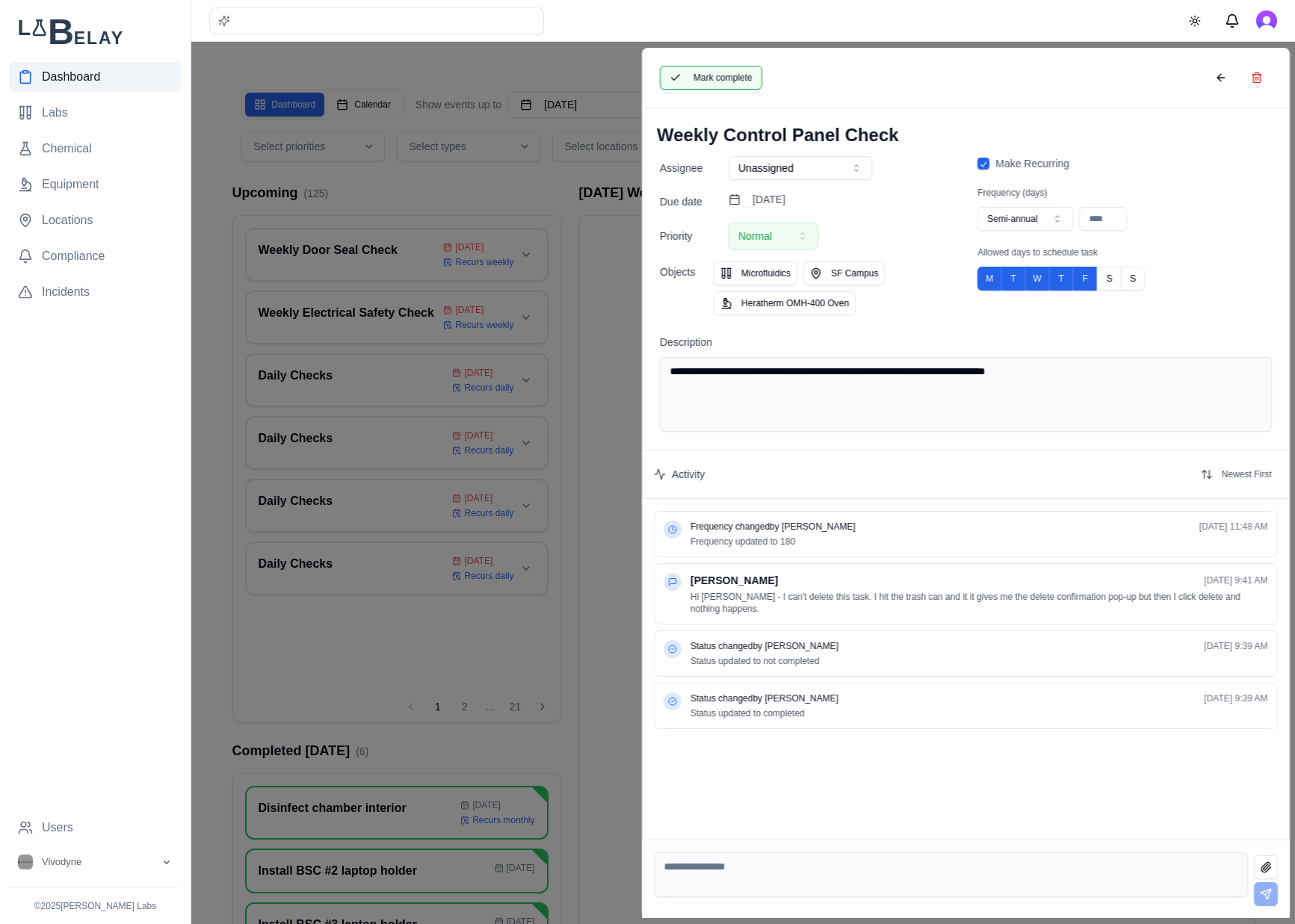
click at [710, 88] on button "Mark complete" at bounding box center [711, 78] width 102 height 24
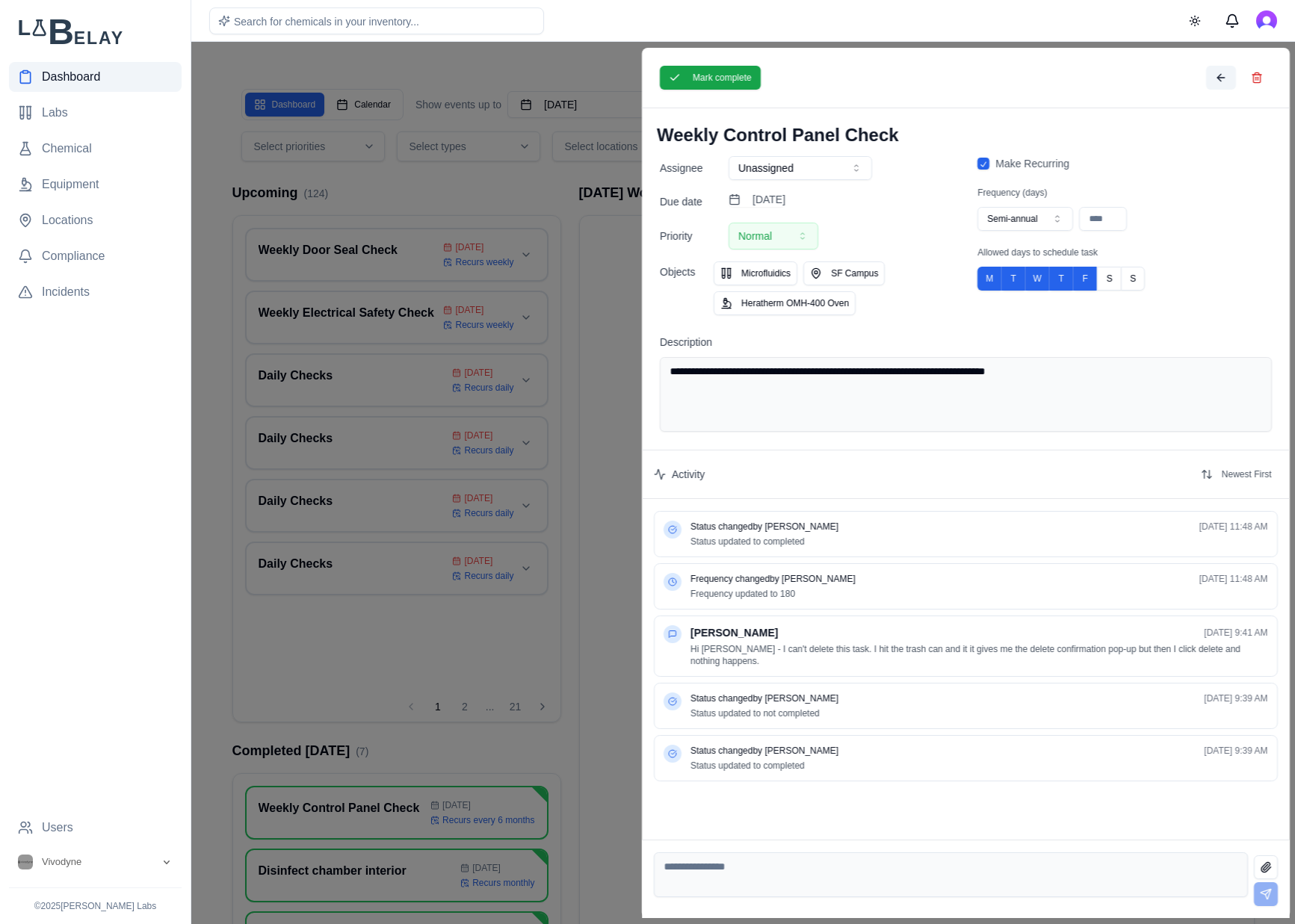
click at [1222, 79] on button at bounding box center [1220, 78] width 30 height 24
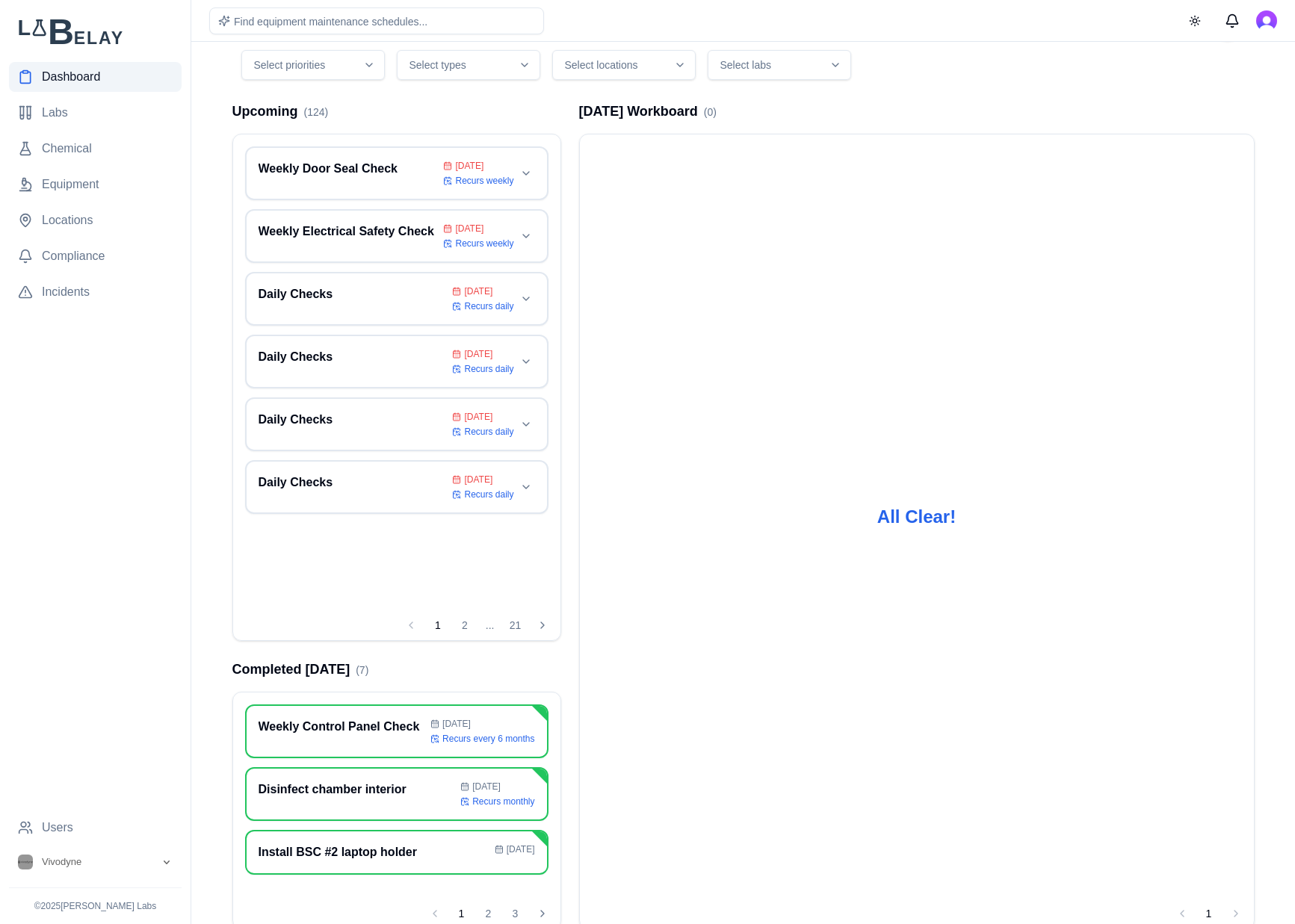
scroll to position [117, 0]
